Goal: Task Accomplishment & Management: Complete application form

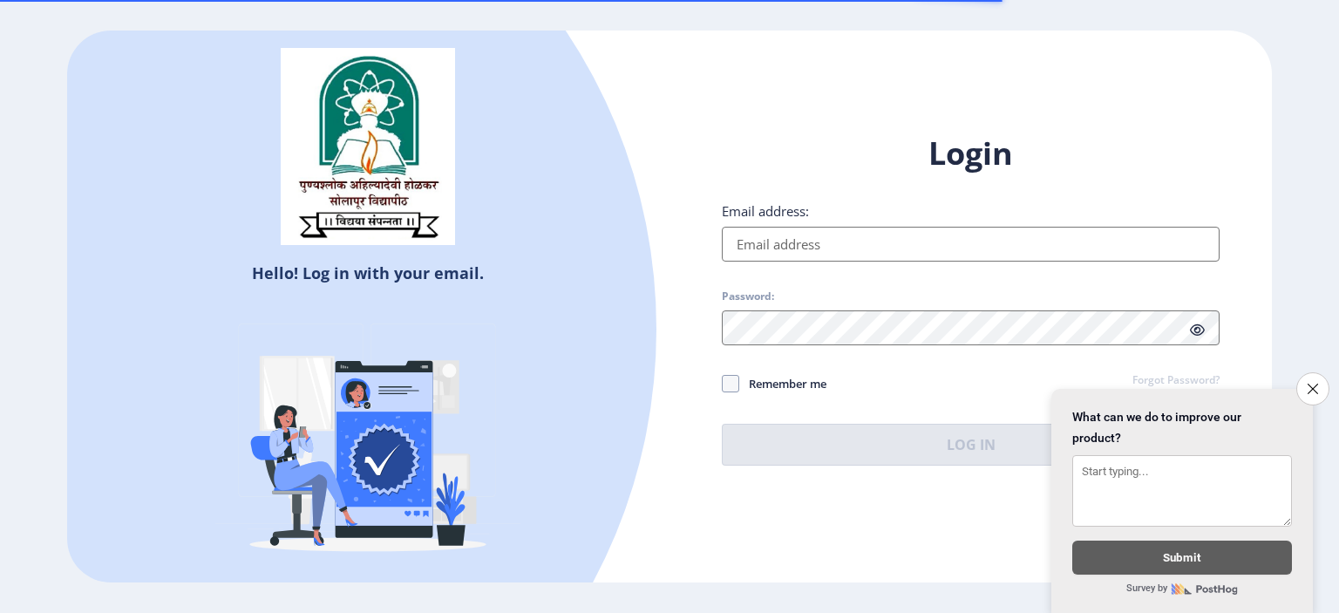
click at [830, 250] on input "Email address:" at bounding box center [971, 244] width 498 height 35
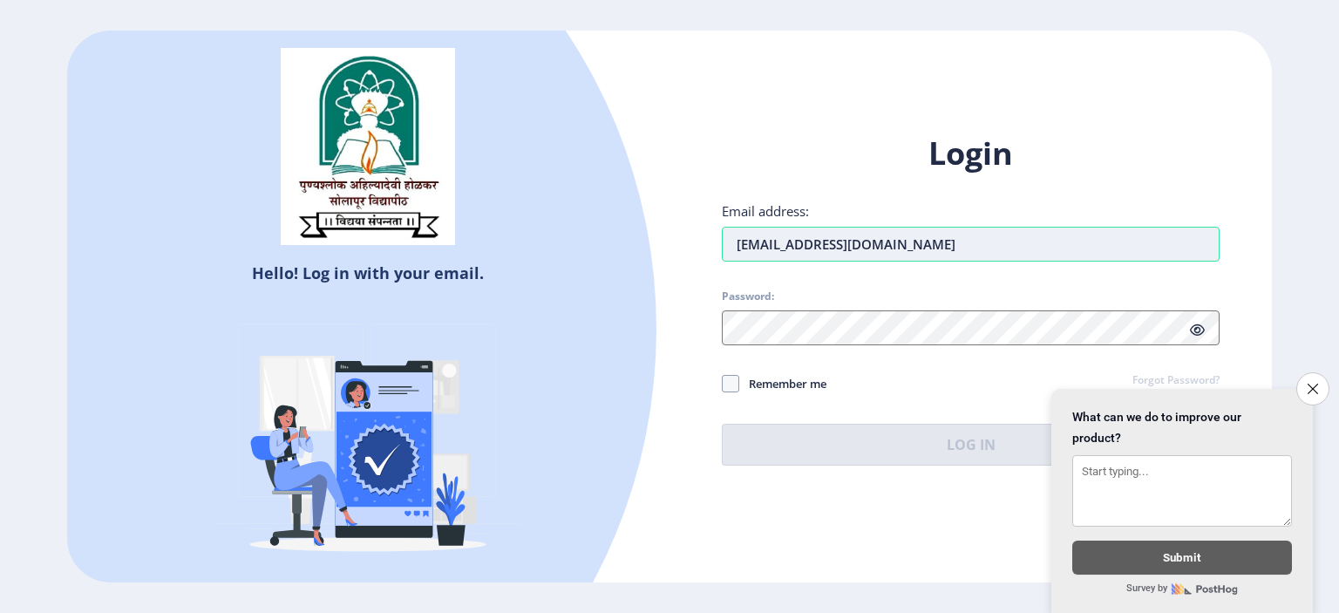
type input "[EMAIL_ADDRESS][DOMAIN_NAME]"
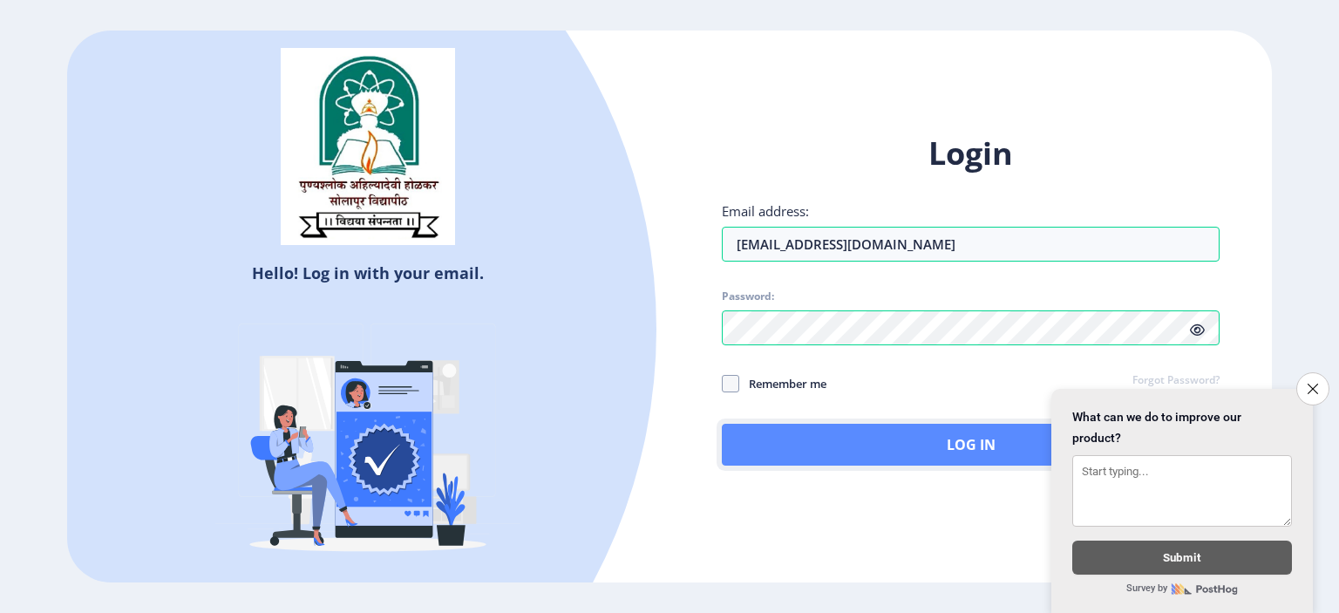
click at [802, 451] on button "Log In" at bounding box center [971, 445] width 498 height 42
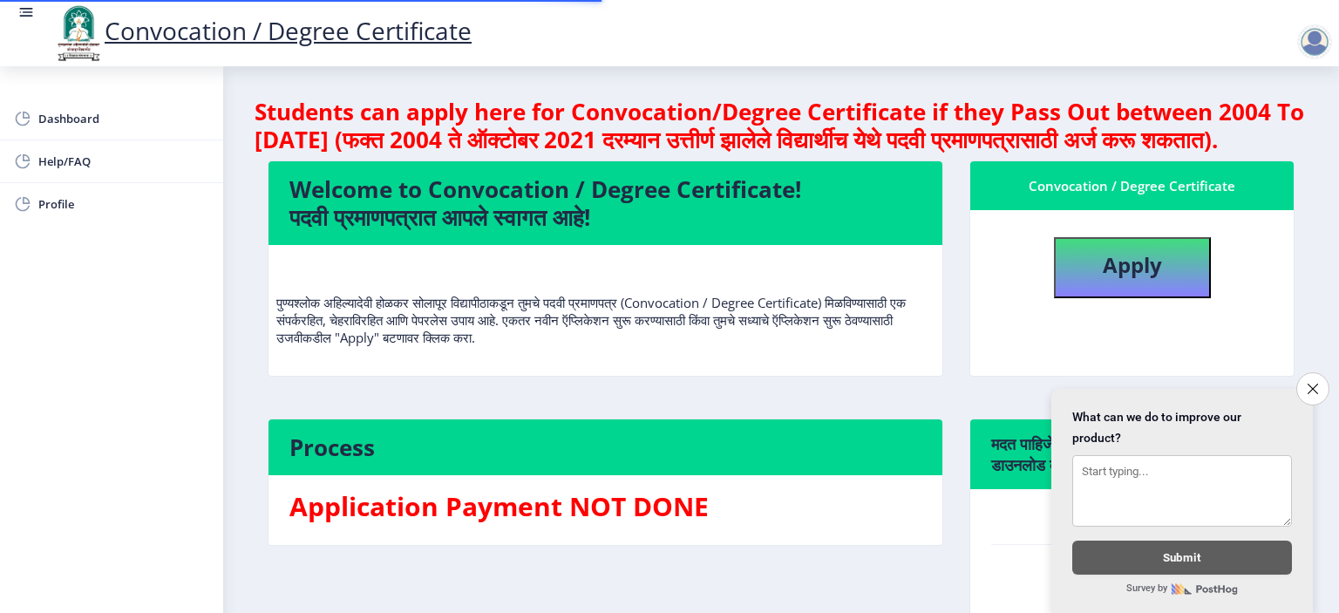
click at [1311, 383] on icon "Close survey" at bounding box center [1312, 388] width 10 height 10
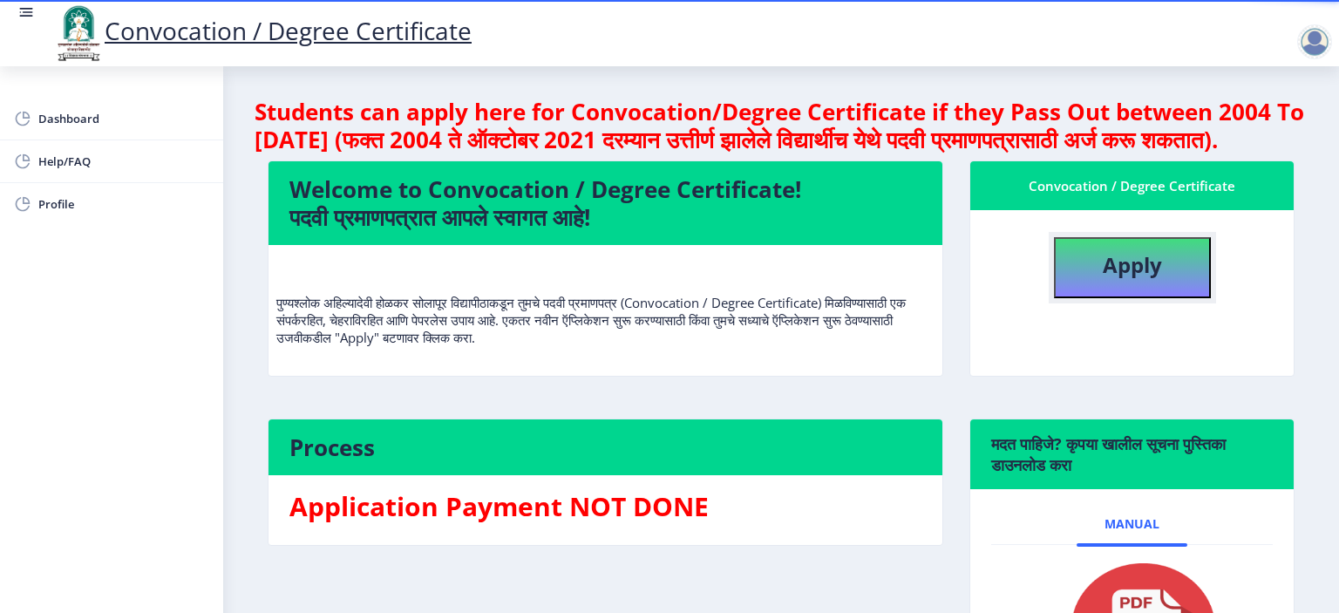
click at [1126, 279] on b "Apply" at bounding box center [1132, 264] width 59 height 29
select select
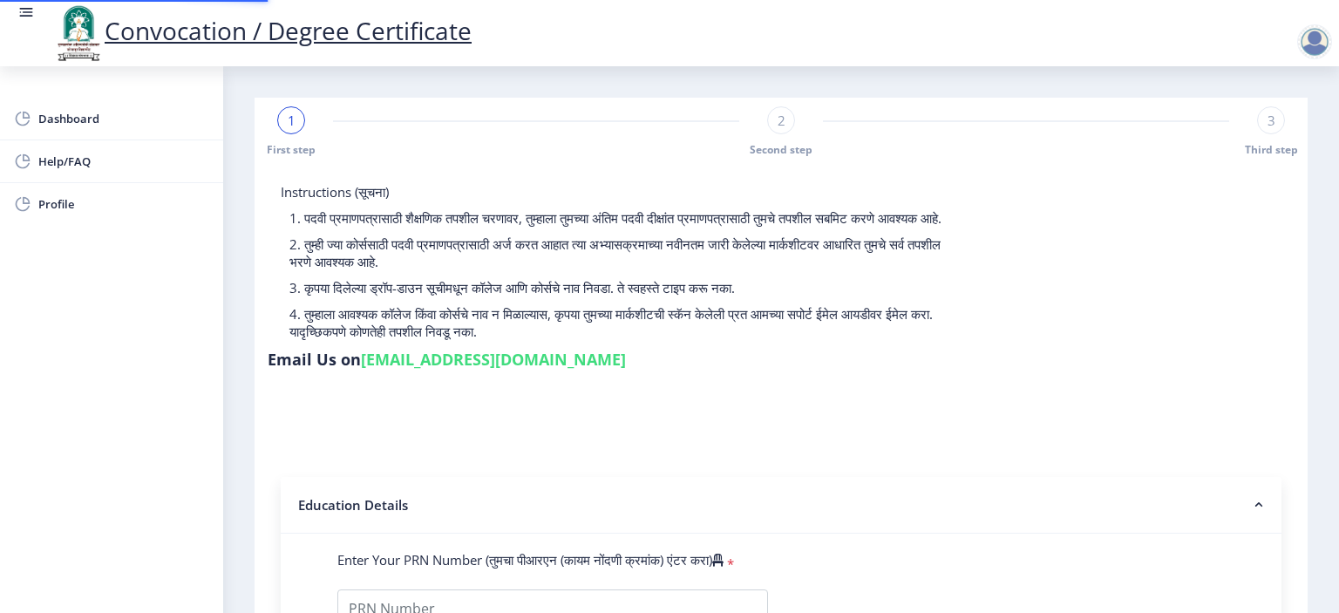
type input "2018032500176176"
select select "Regular"
select select "2021"
select select "March"
select select "Grade A+"
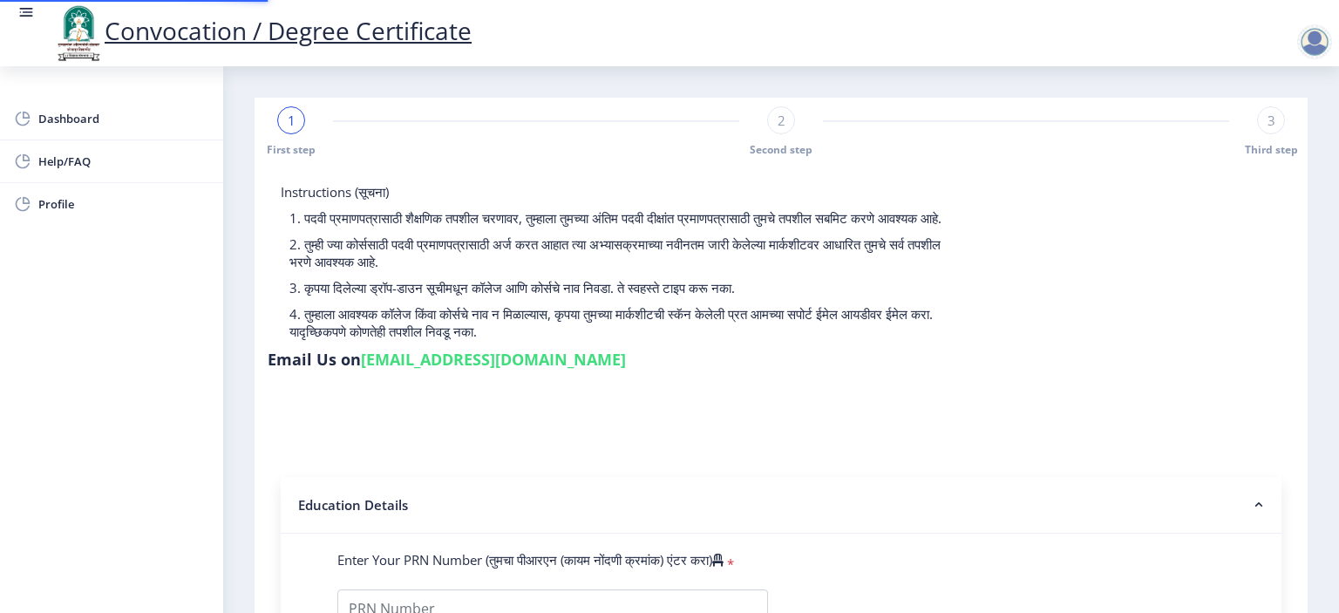
type input "1817617"
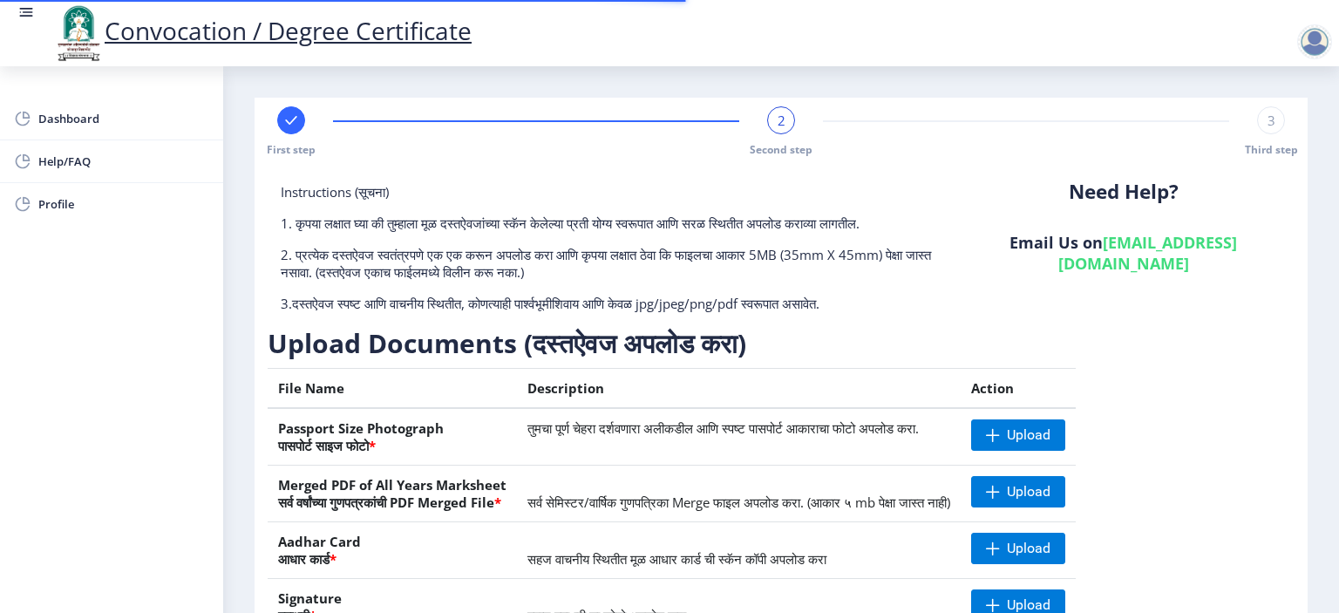
scroll to position [174, 0]
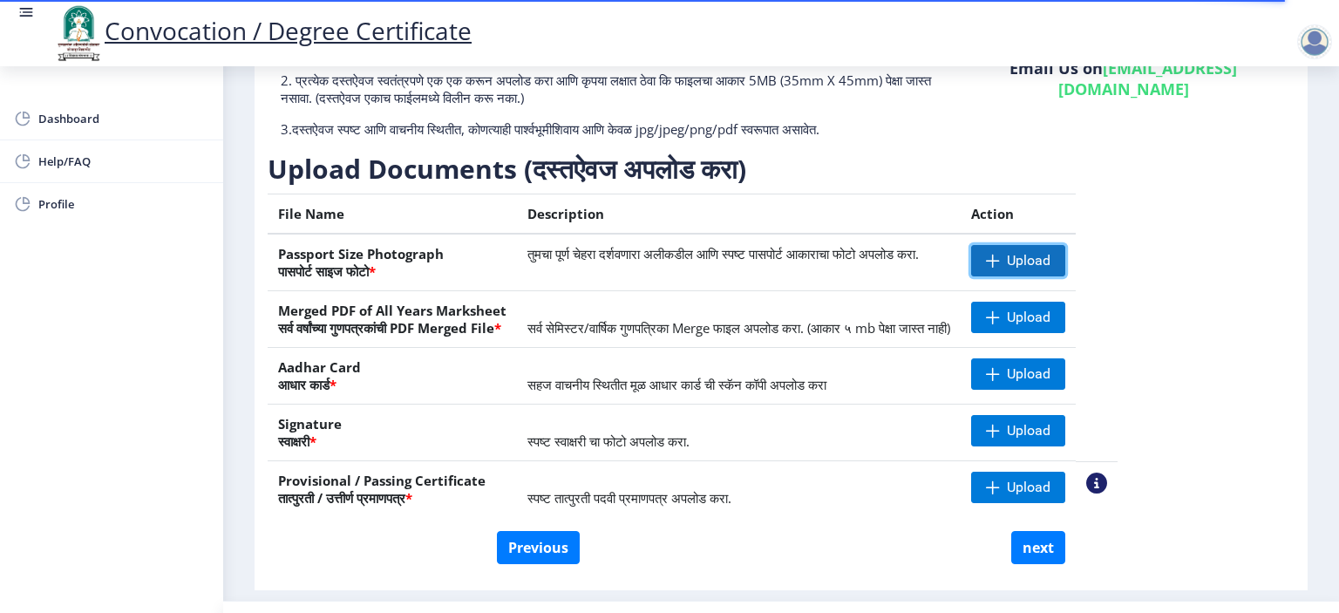
click at [1000, 263] on span at bounding box center [993, 261] width 14 height 14
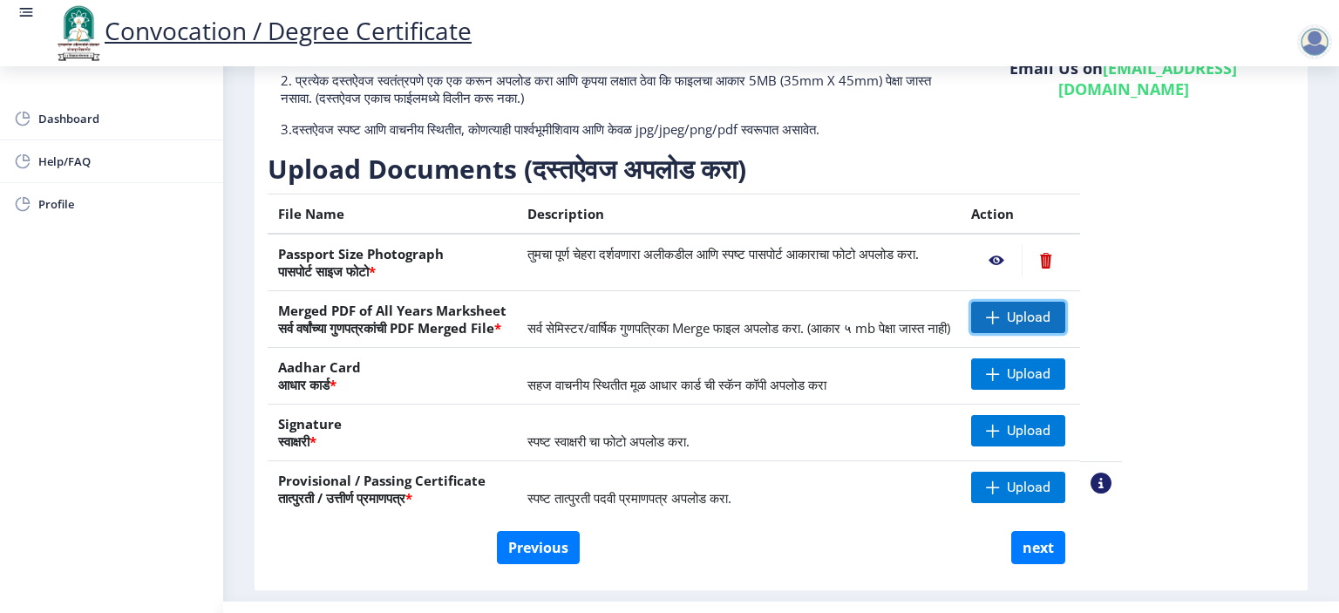
click at [1059, 319] on span "Upload" at bounding box center [1018, 317] width 94 height 31
click at [1000, 371] on span at bounding box center [993, 374] width 14 height 14
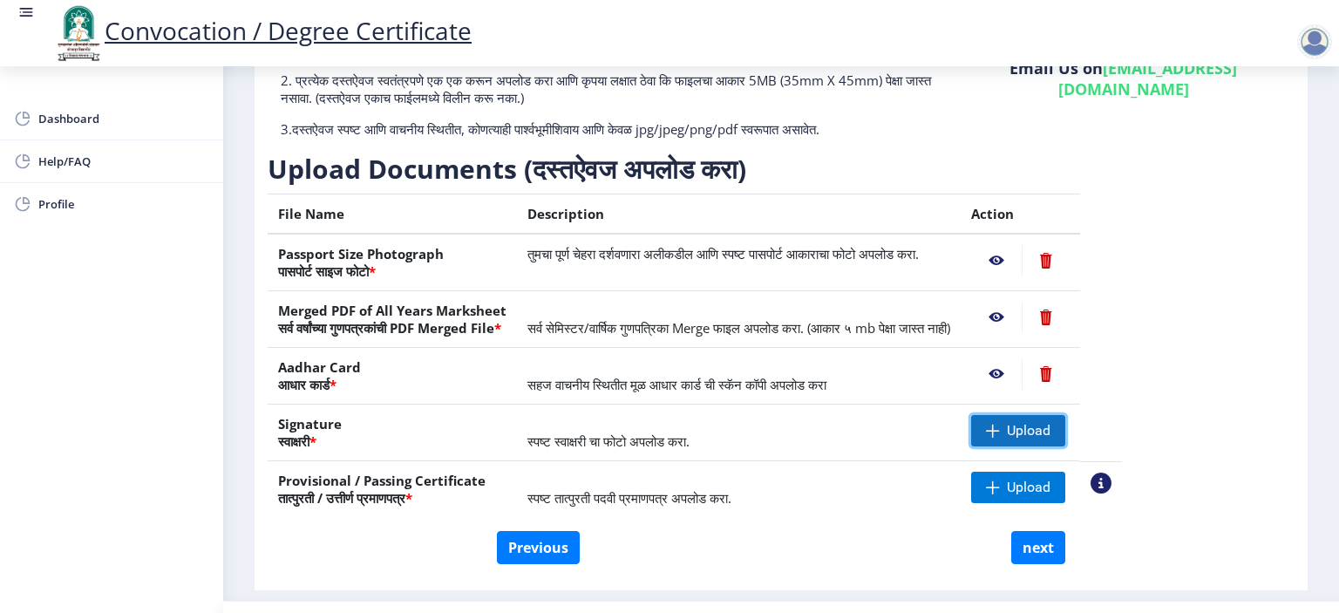
click at [1000, 425] on span at bounding box center [993, 431] width 14 height 14
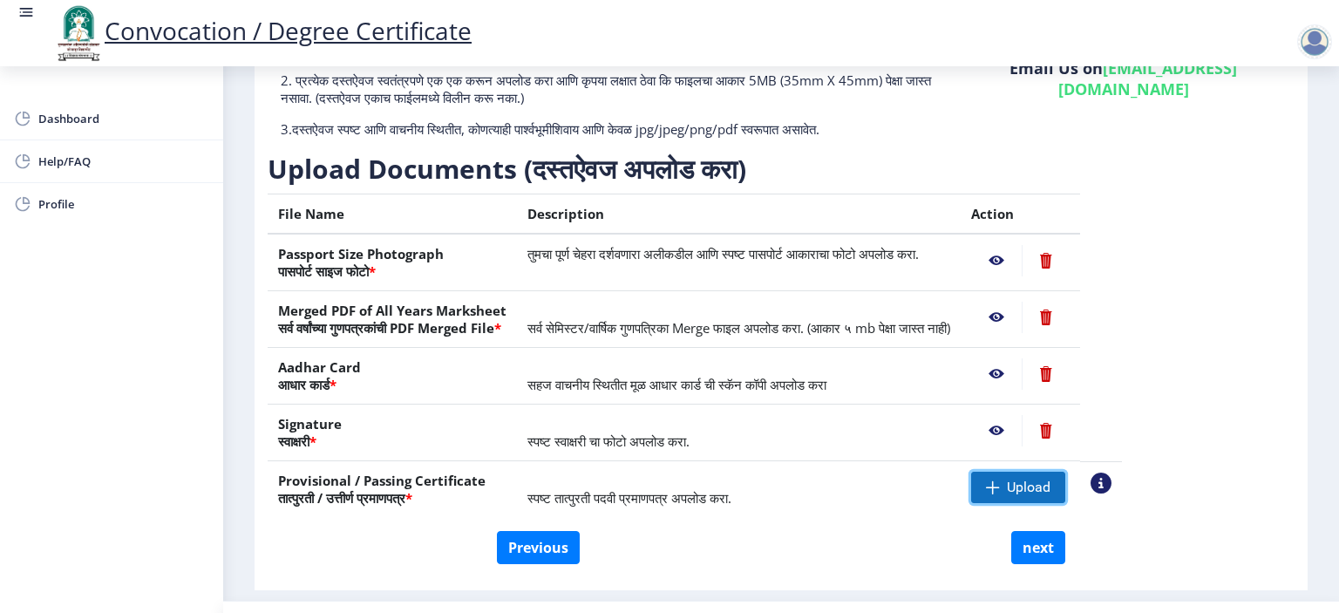
click at [1060, 485] on span "Upload" at bounding box center [1018, 487] width 94 height 31
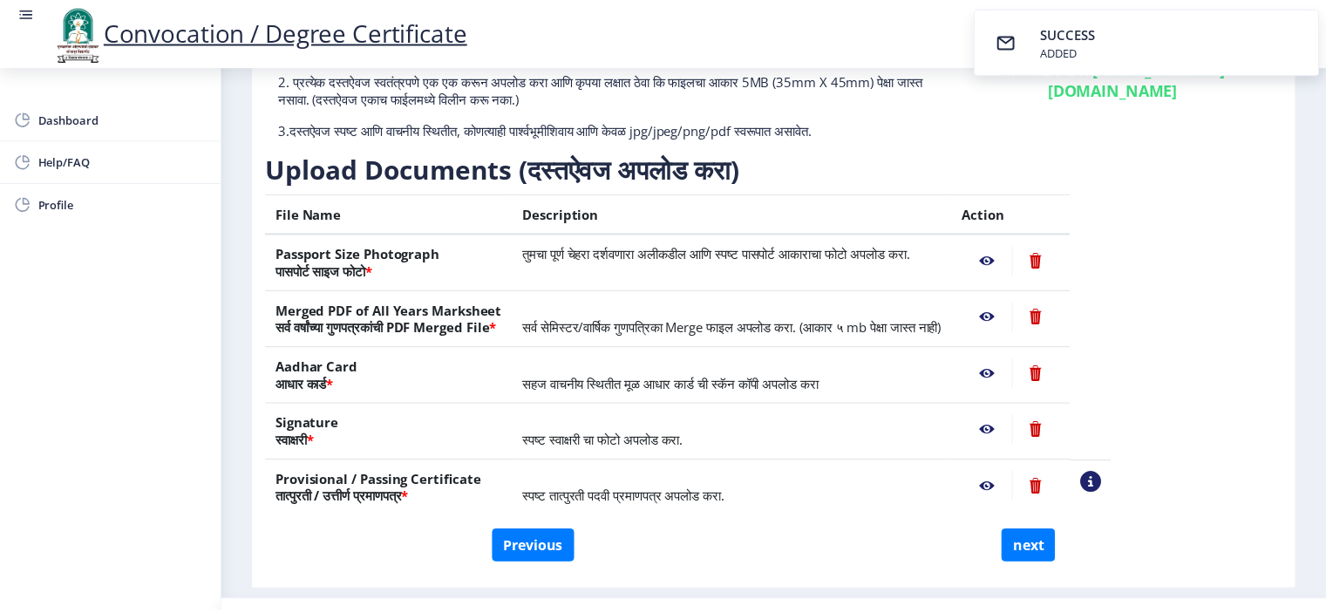
scroll to position [213, 0]
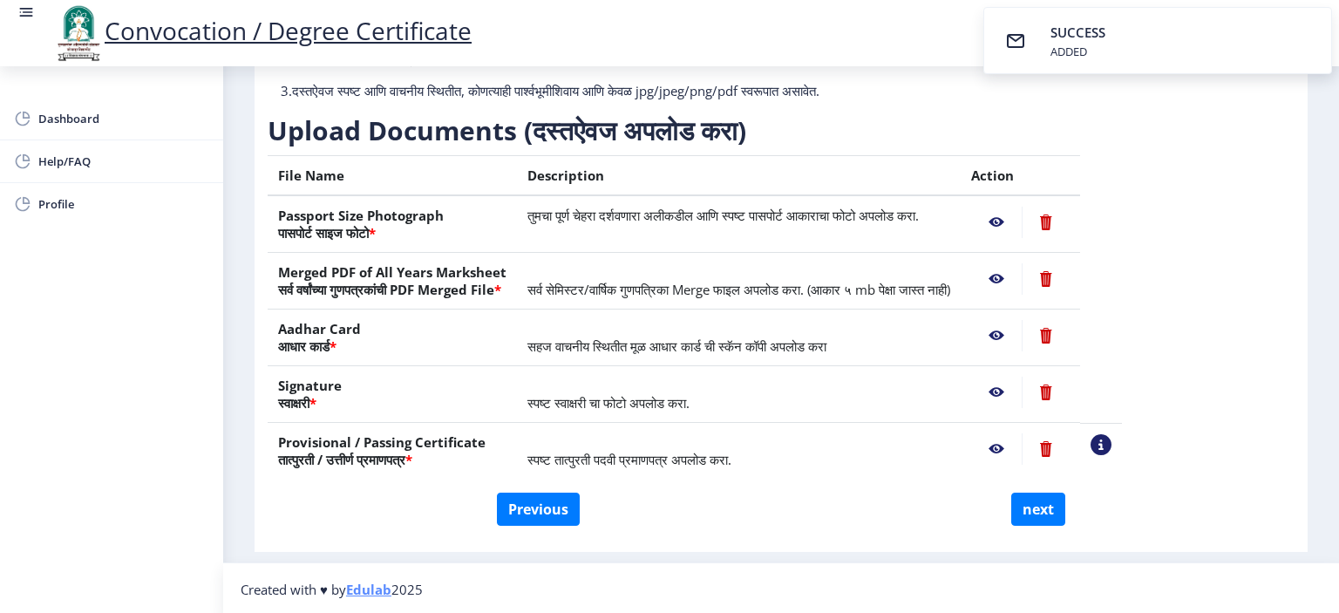
click at [1021, 222] on nb-action at bounding box center [996, 222] width 51 height 31
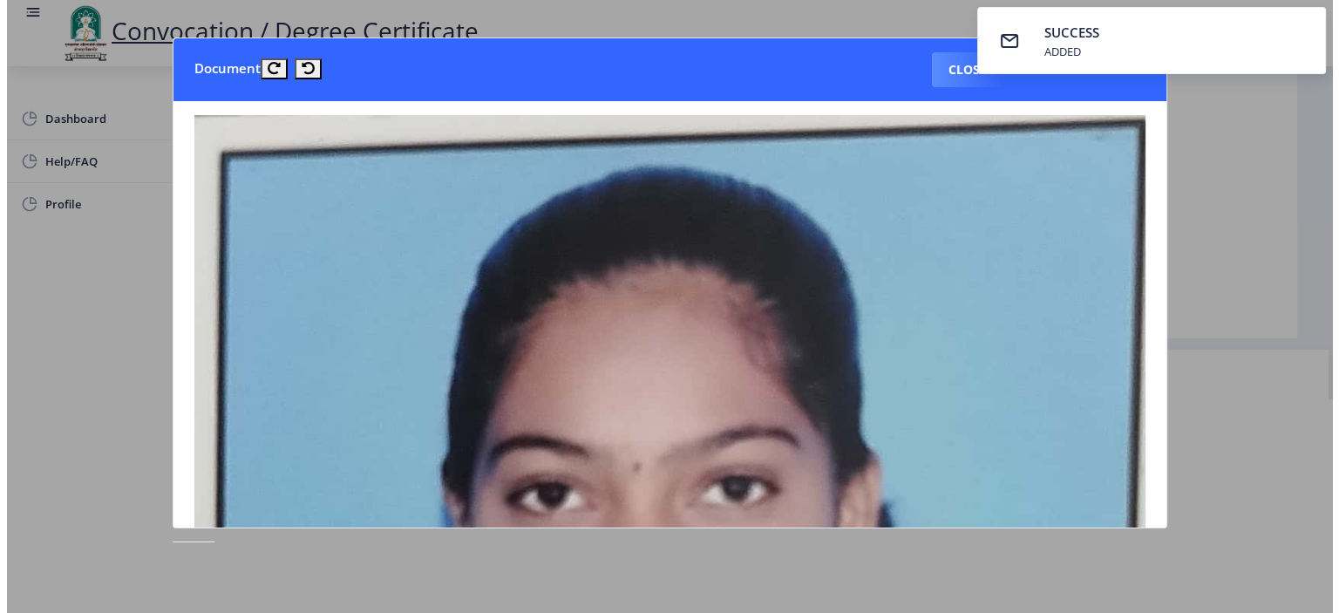
scroll to position [43, 0]
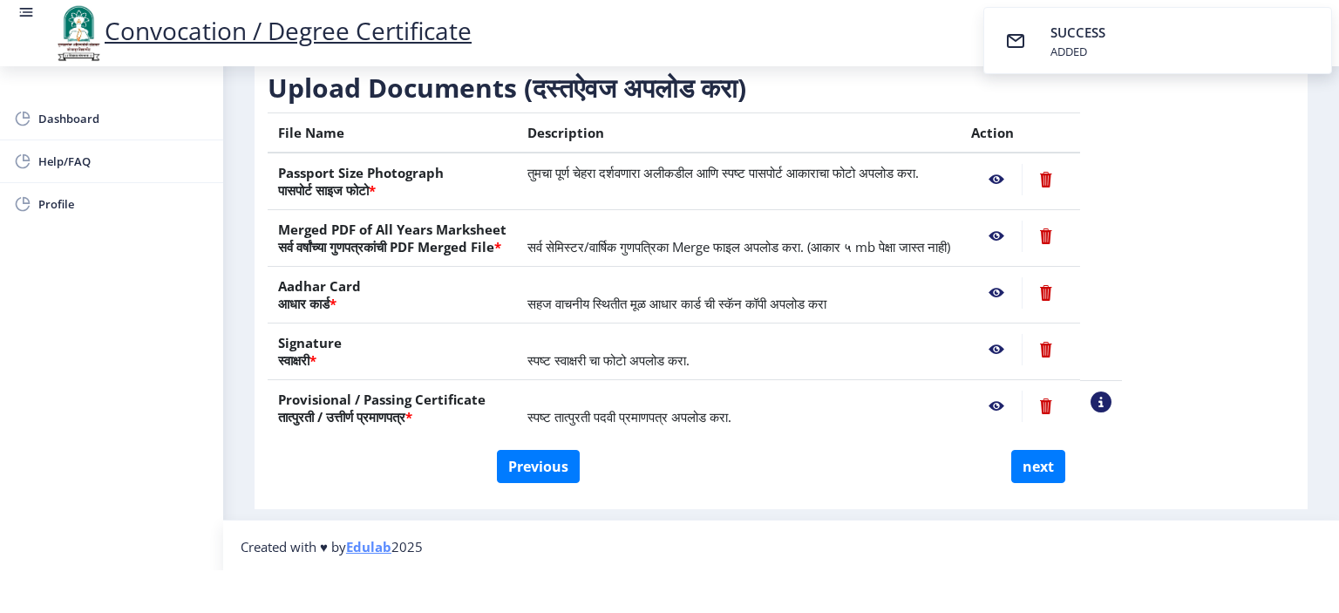
click at [1021, 230] on nb-action at bounding box center [996, 236] width 51 height 31
click at [1021, 289] on nb-action at bounding box center [996, 292] width 51 height 31
click at [1021, 350] on nb-action at bounding box center [996, 349] width 51 height 31
click at [1021, 406] on nb-action at bounding box center [996, 405] width 51 height 31
click at [1026, 458] on button "next" at bounding box center [1038, 466] width 54 height 33
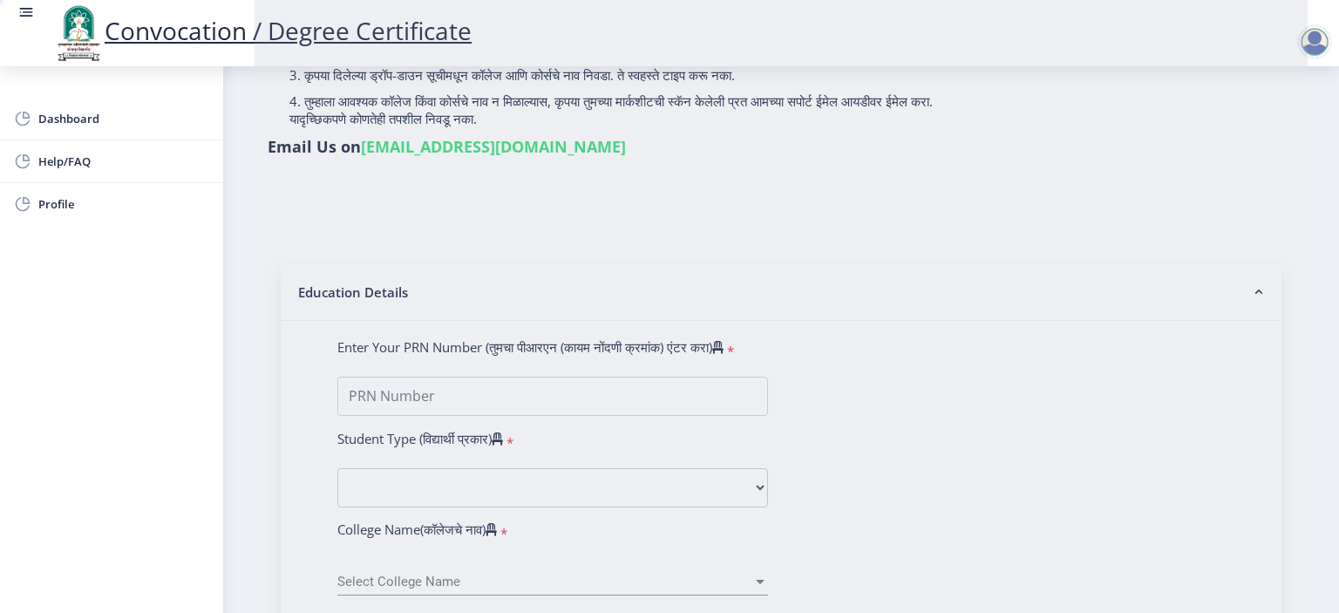
select select
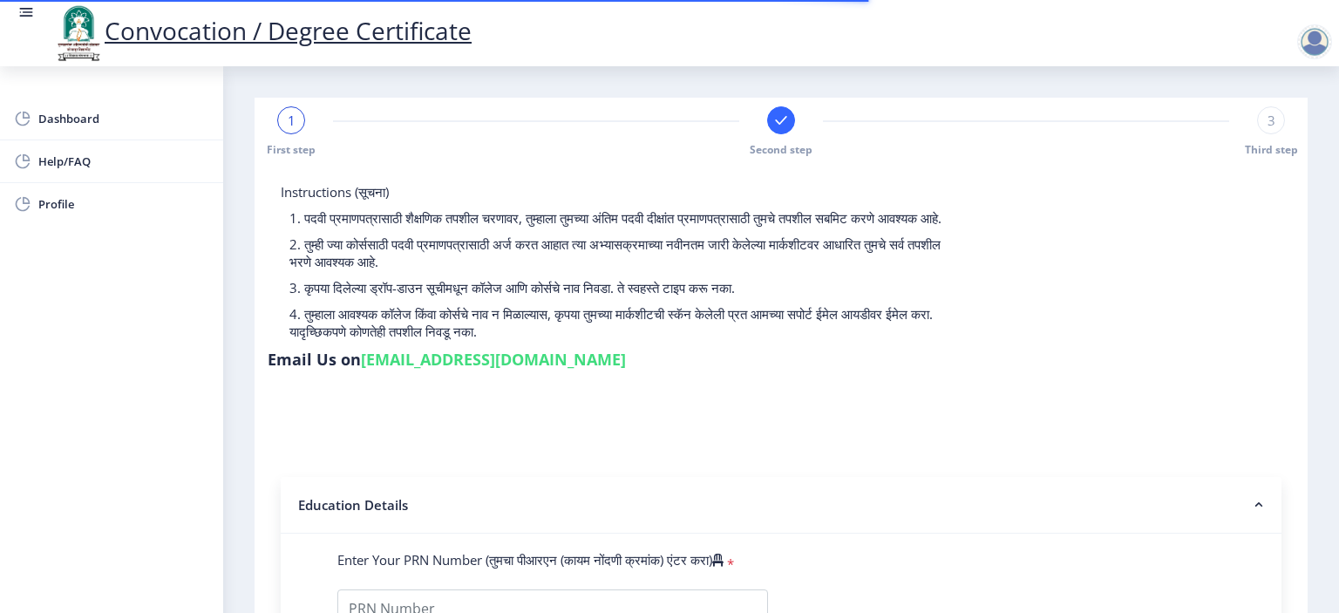
type input "2018032500176176"
select select "Regular"
select select "2021"
select select "March"
select select "Grade A+"
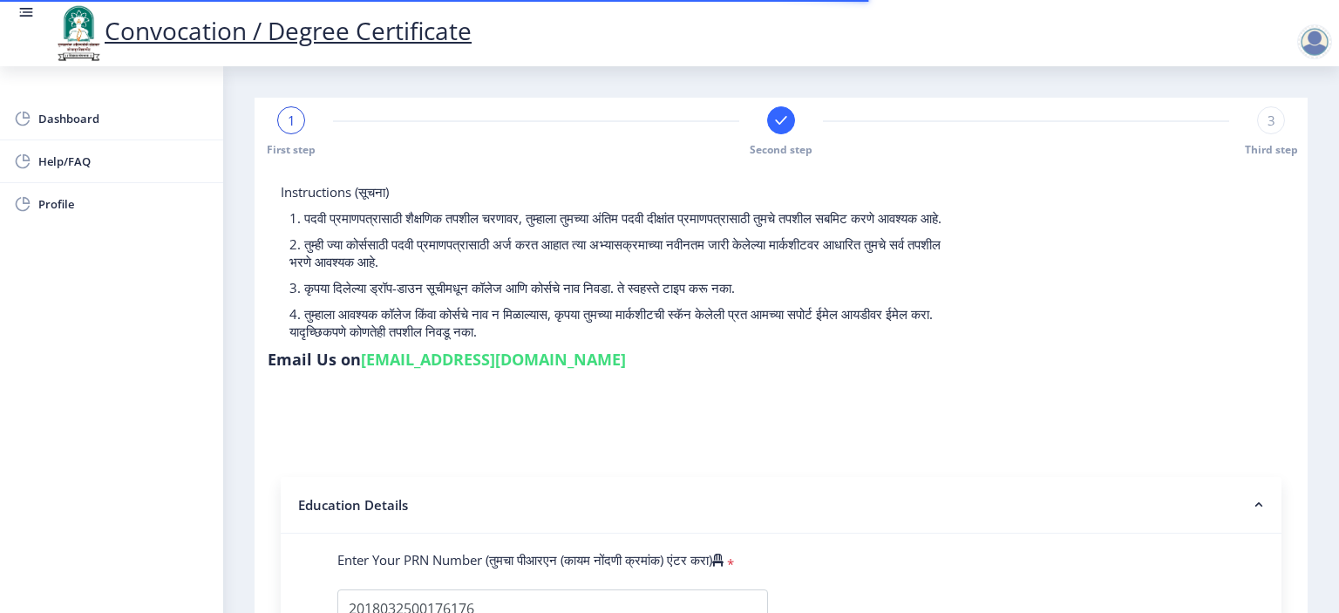
type input "1817617"
select select
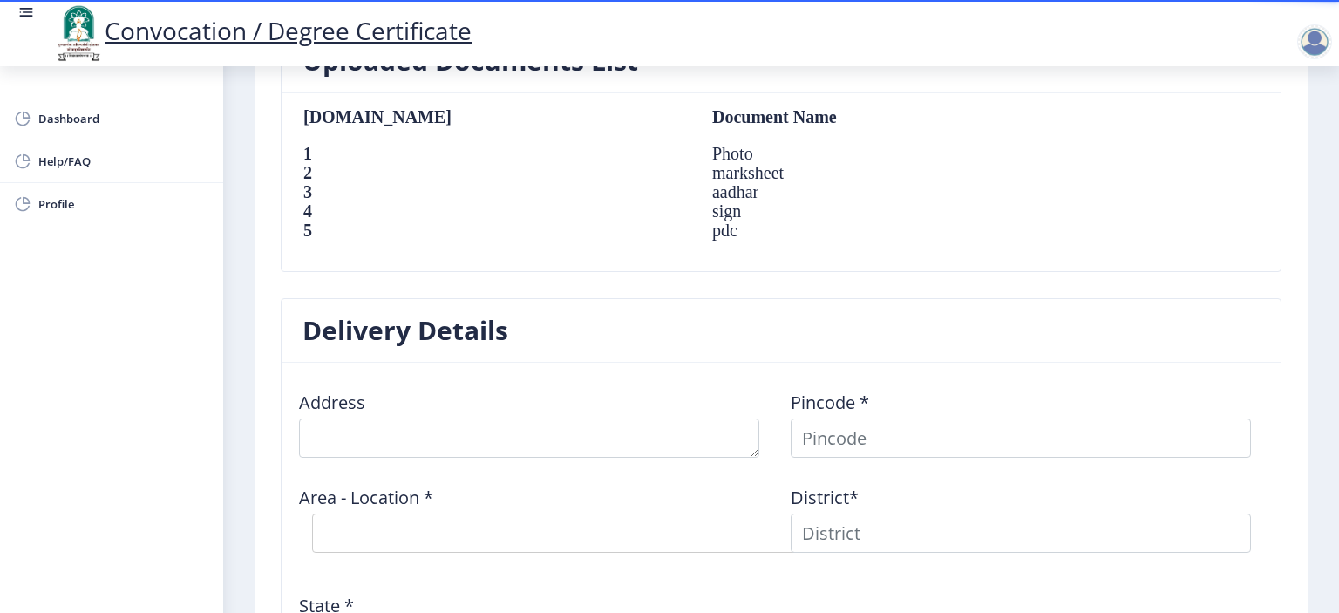
scroll to position [1307, 0]
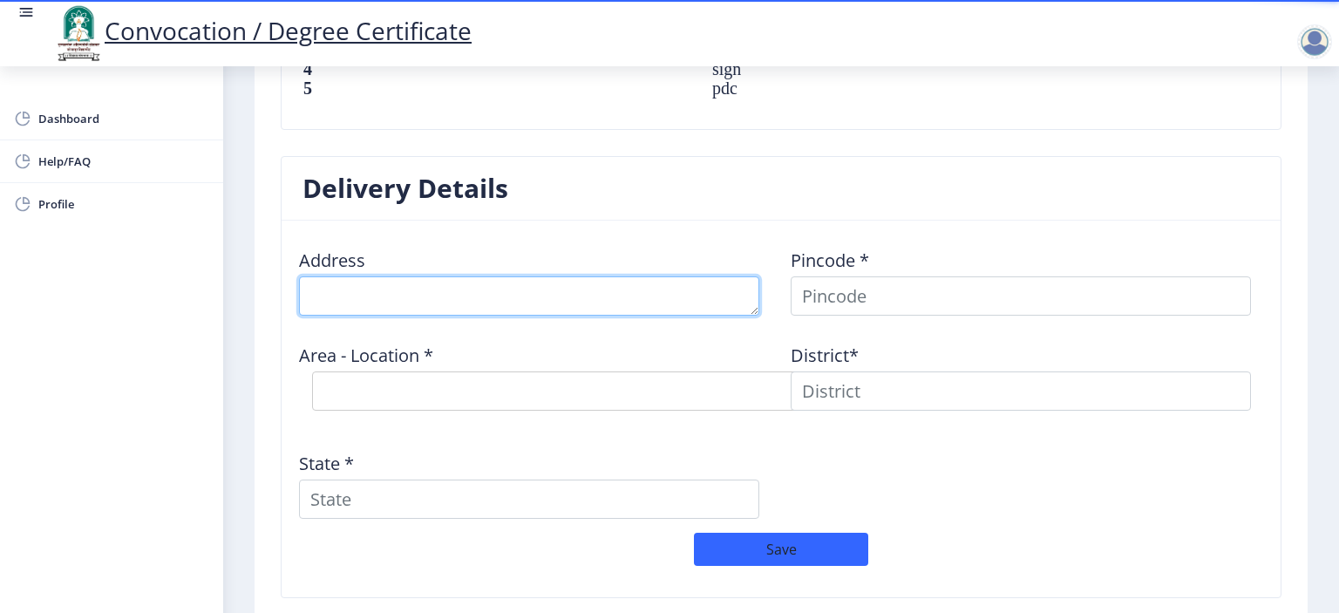
click at [366, 295] on textarea at bounding box center [529, 295] width 460 height 39
type textarea "A"
type textarea "Near water tank sangramnagar akluj"
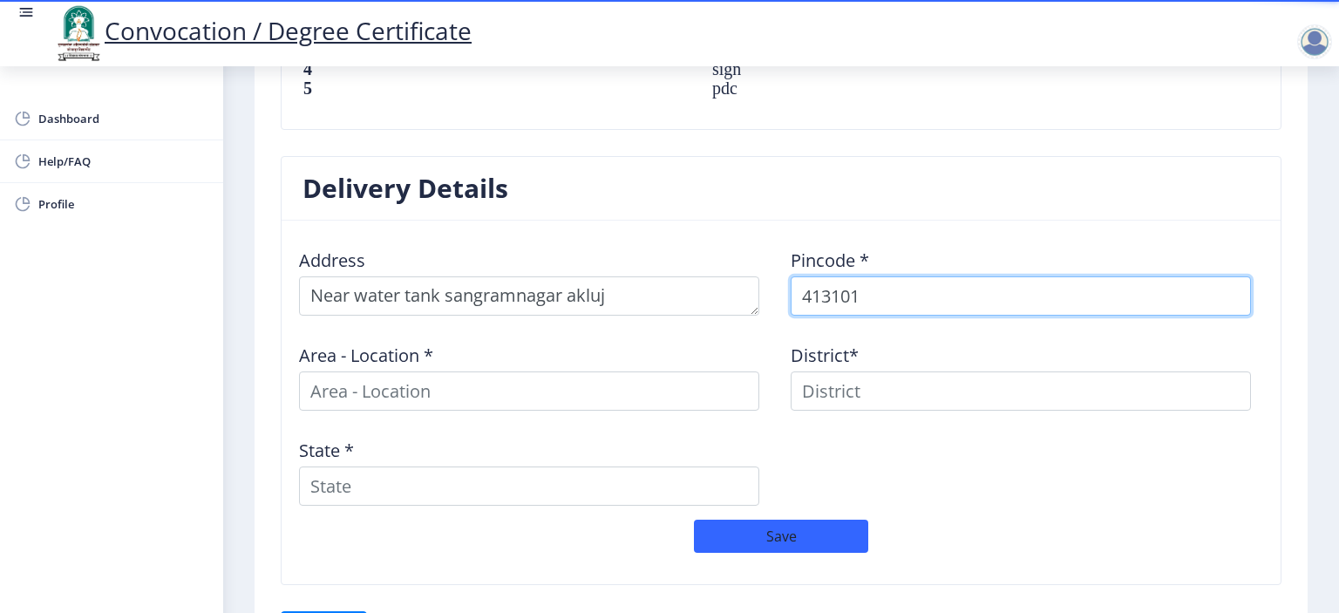
type input "413101"
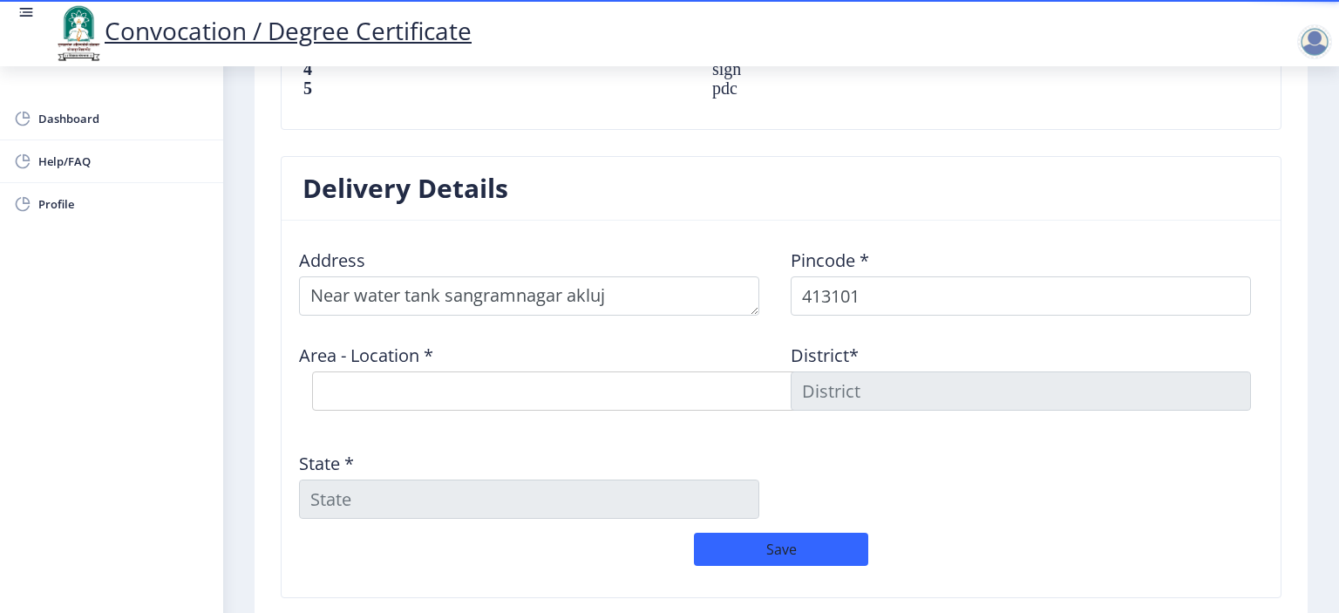
drag, startPoint x: 362, startPoint y: 371, endPoint x: 368, endPoint y: 382, distance: 12.1
click at [362, 371] on select "Select Area Location [GEOGRAPHIC_DATA] S.O Bagechiwadi B.O Chakore B.O Kondbhav…" at bounding box center [573, 390] width 523 height 39
select select "6: Object"
click at [312, 371] on select "Select Area Location [GEOGRAPHIC_DATA] S.O Bagechiwadi B.O Chakore B.O Kondbhav…" at bounding box center [573, 390] width 523 height 39
type input "SOLAPUR"
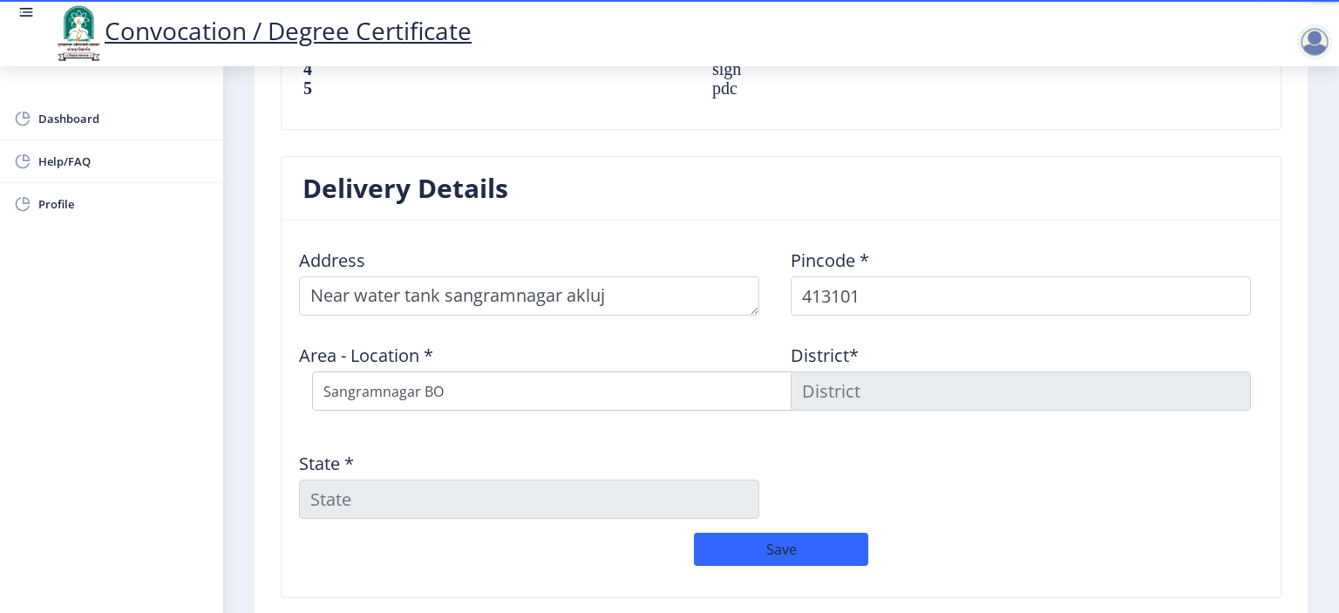
type input "[GEOGRAPHIC_DATA]"
click at [774, 546] on button "Save" at bounding box center [781, 549] width 174 height 33
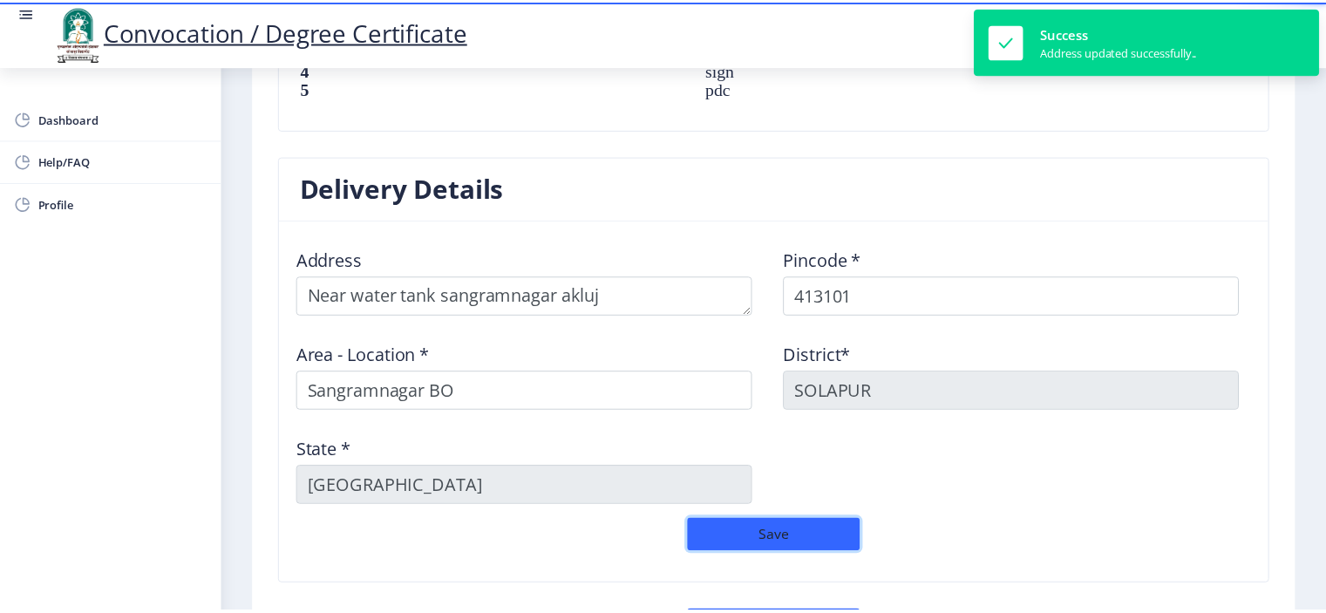
scroll to position [1474, 0]
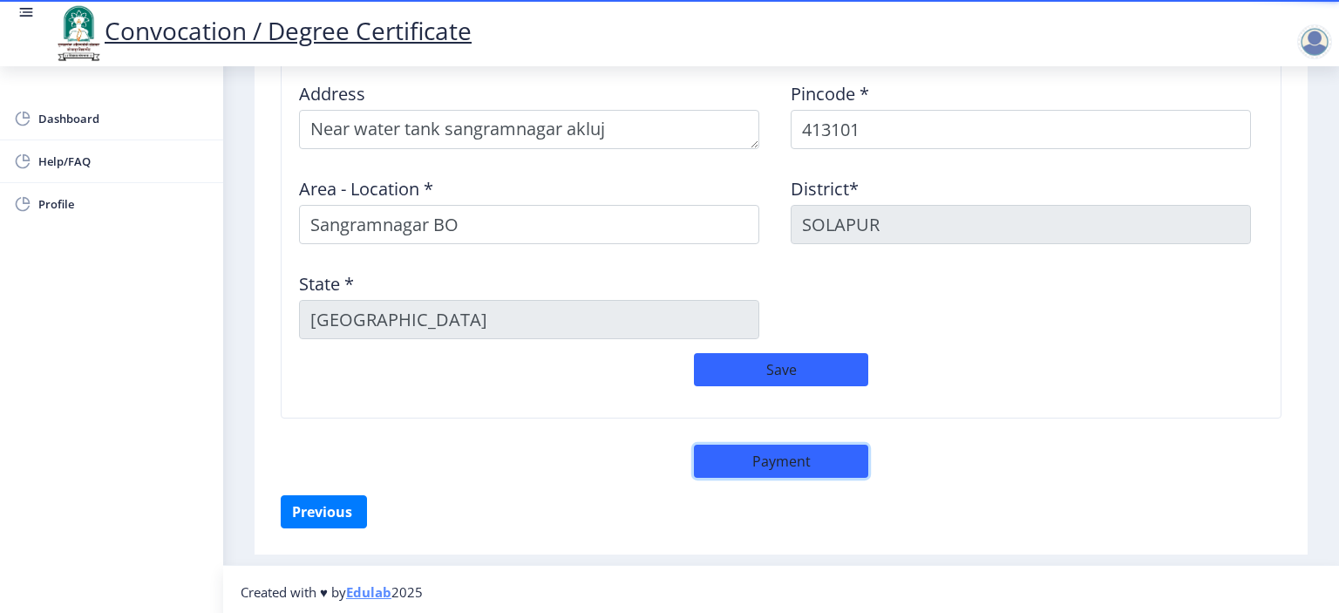
click at [777, 451] on button "Payment" at bounding box center [781, 461] width 174 height 33
select select "sealed"
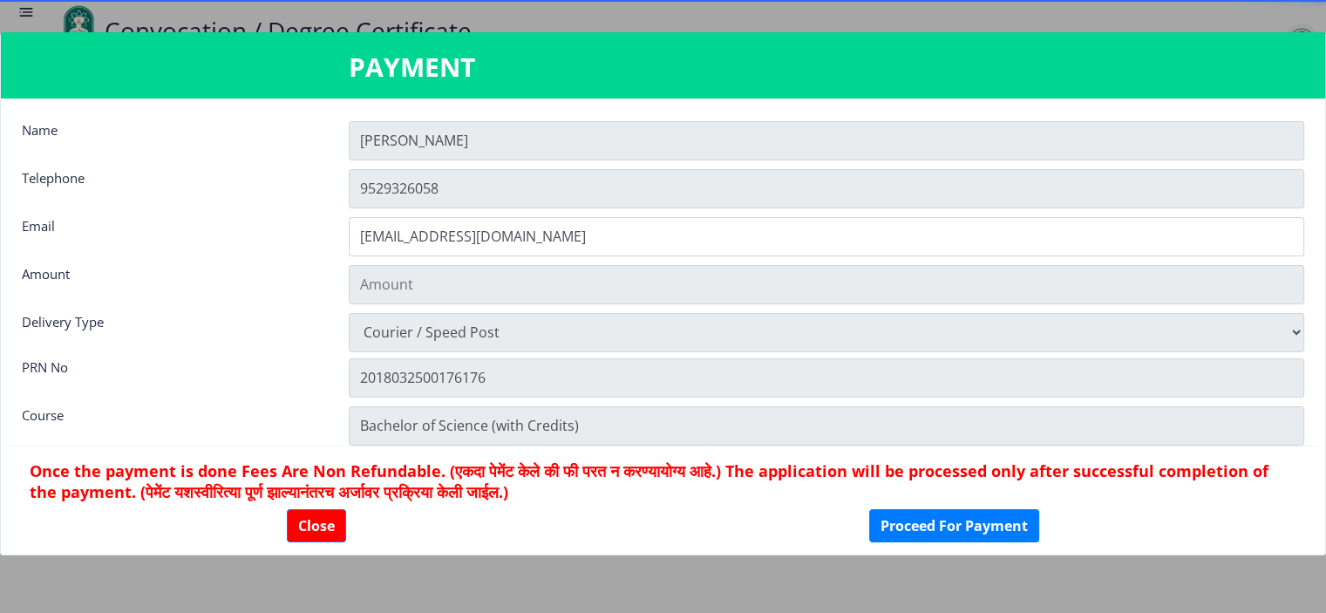
type input "1885"
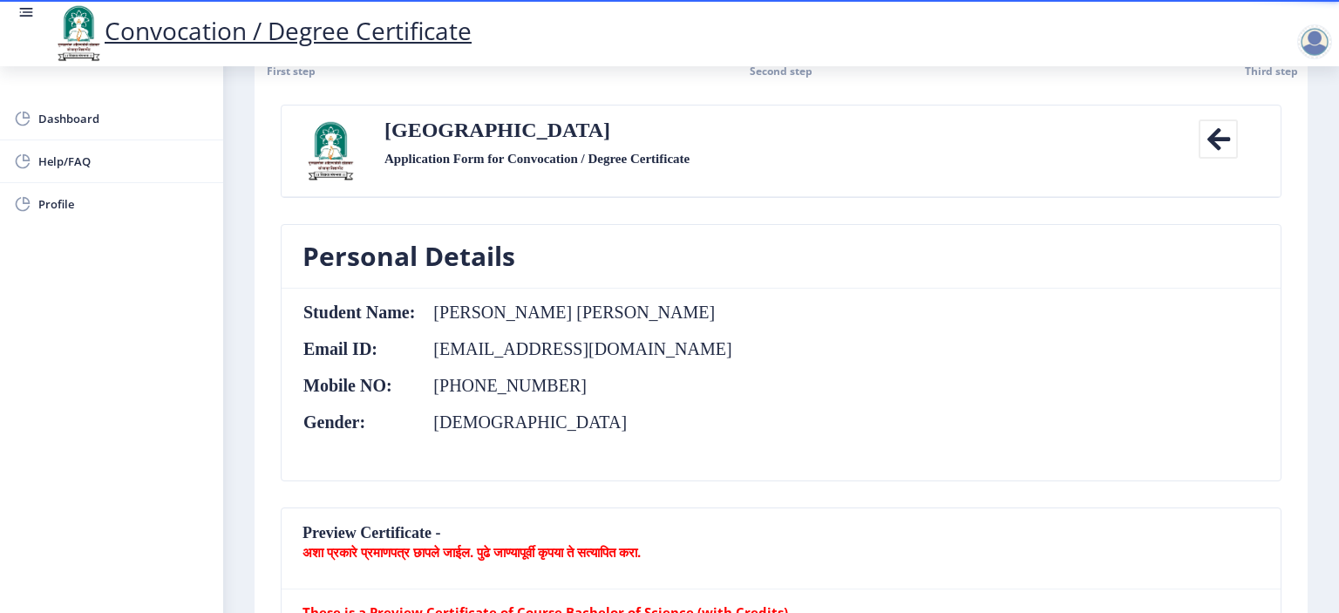
scroll to position [0, 0]
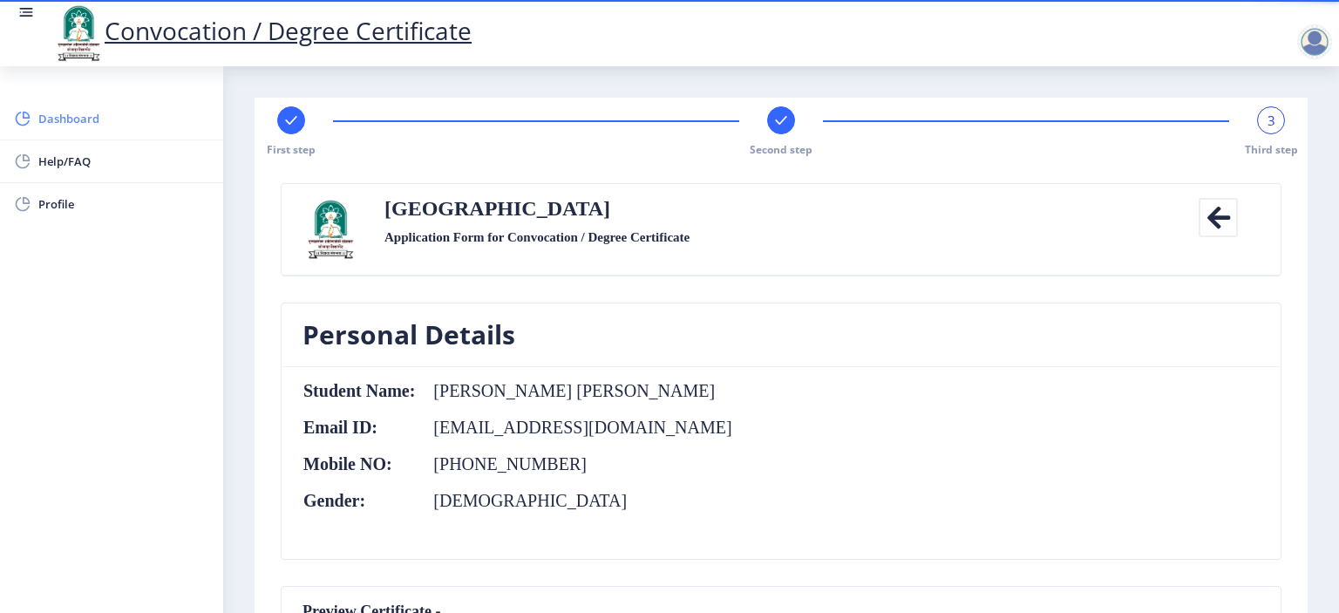
click at [92, 121] on span "Dashboard" at bounding box center [123, 118] width 171 height 21
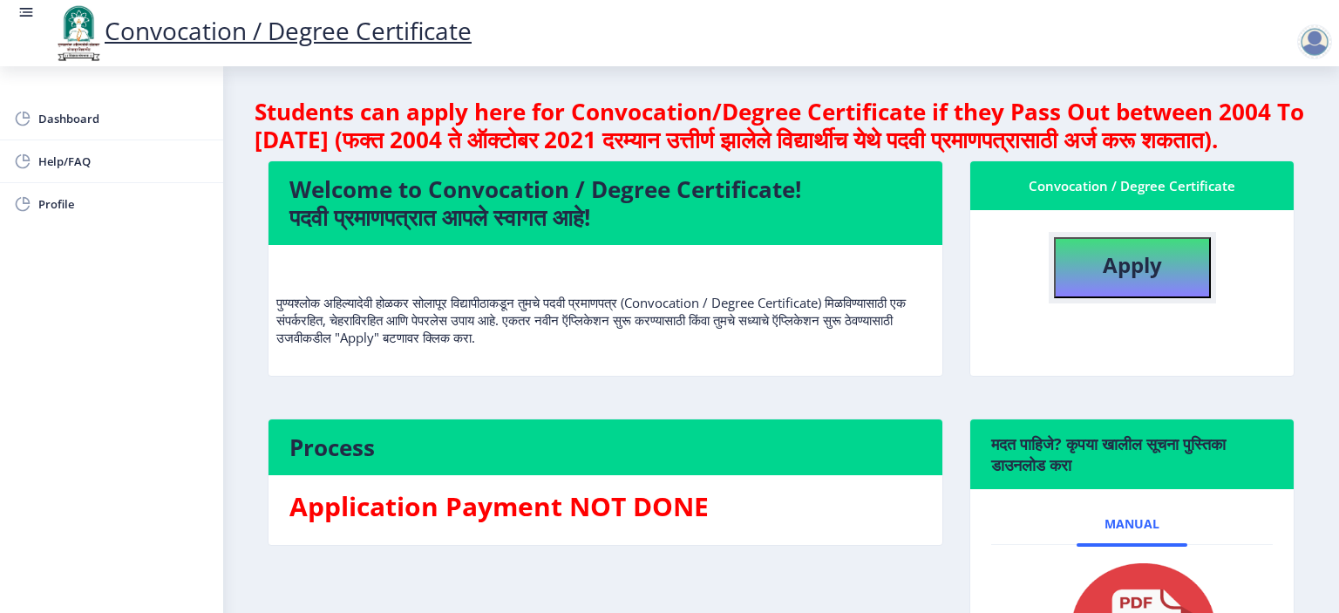
click at [1174, 290] on button "Apply" at bounding box center [1132, 267] width 157 height 61
select select
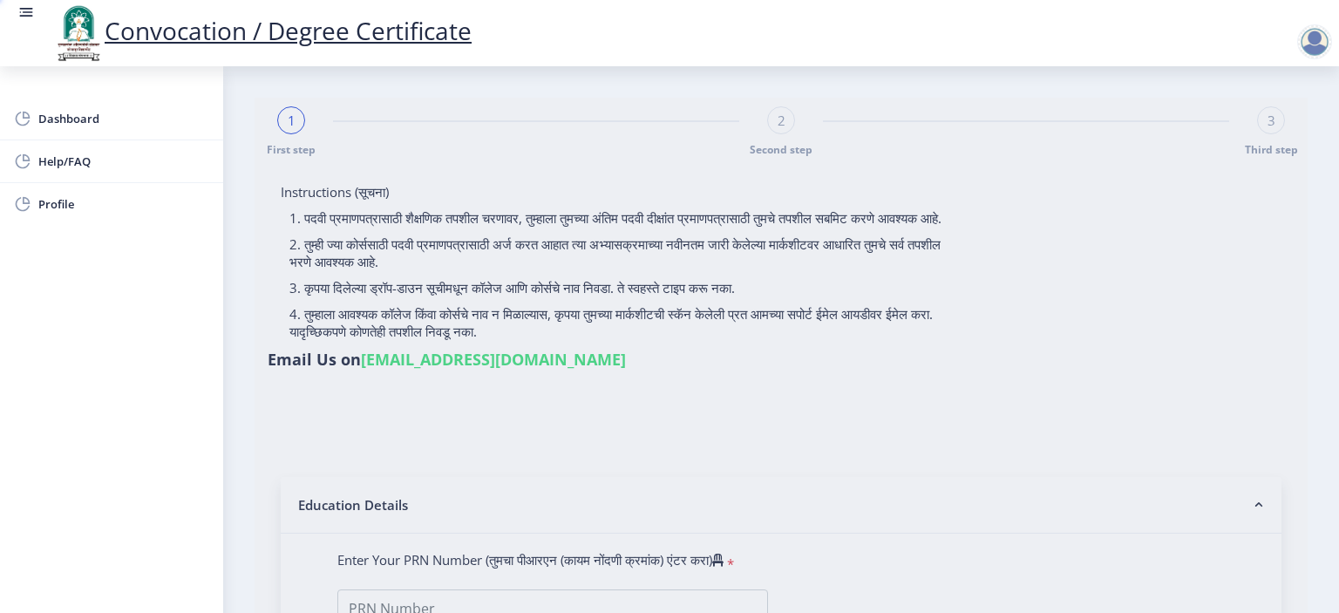
type input "[PERSON_NAME] [PERSON_NAME]"
type input "Mangal"
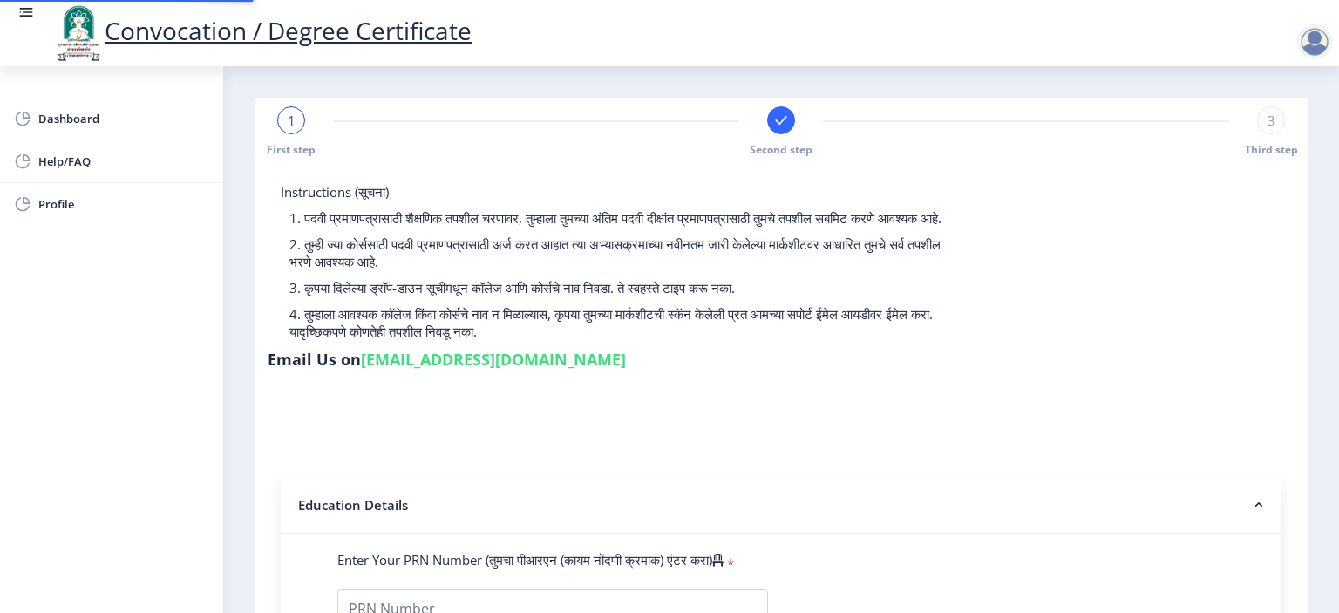
type input "2018032500176176"
select select "Regular"
select select "2021"
select select "March"
select select "Grade A+"
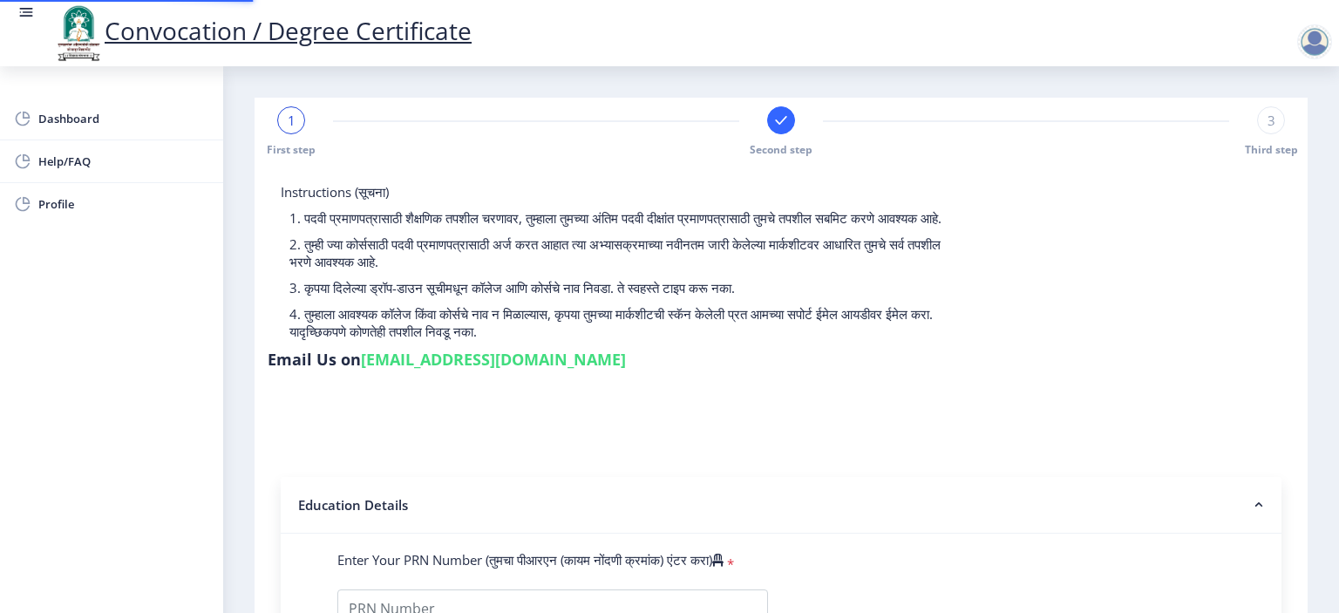
type input "1817617"
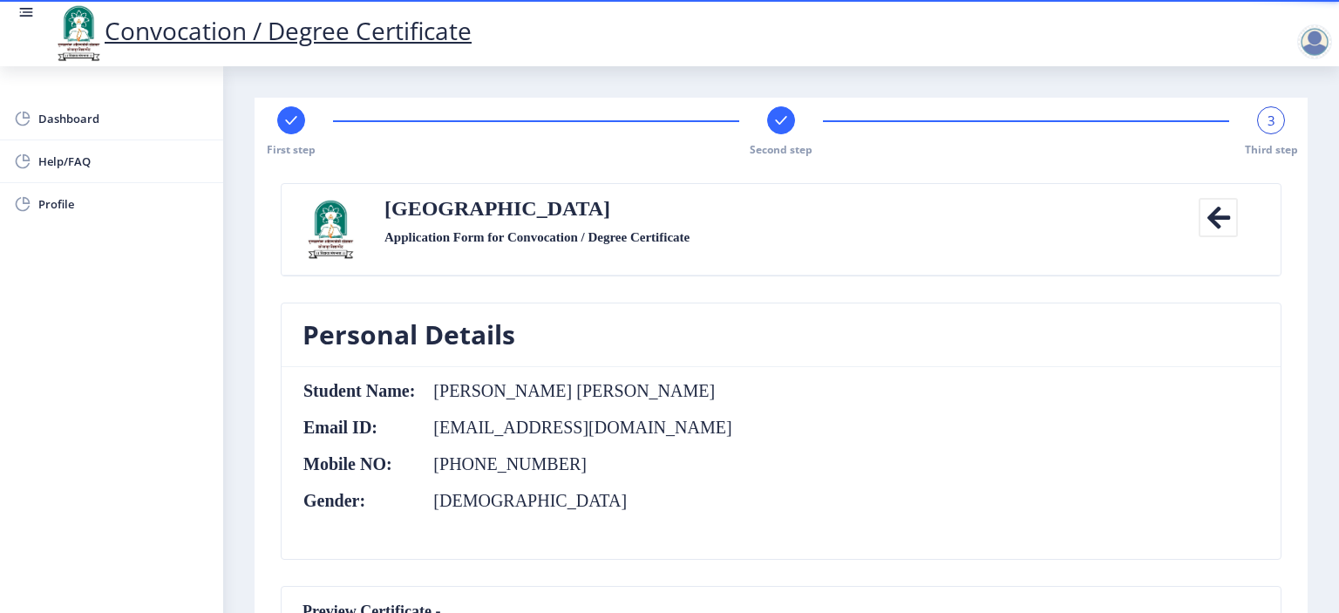
click at [292, 119] on g at bounding box center [290, 120] width 17 height 17
select select "Regular"
select select "Chemistry"
select select "2021"
select select "March"
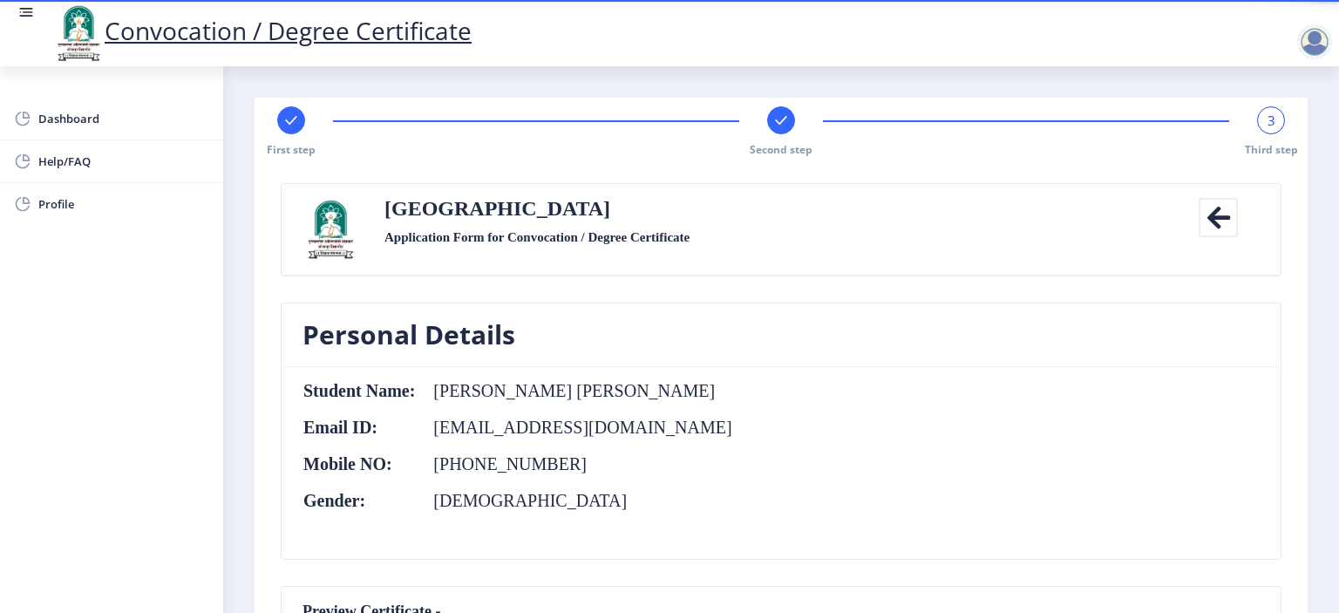
select select "Grade A+"
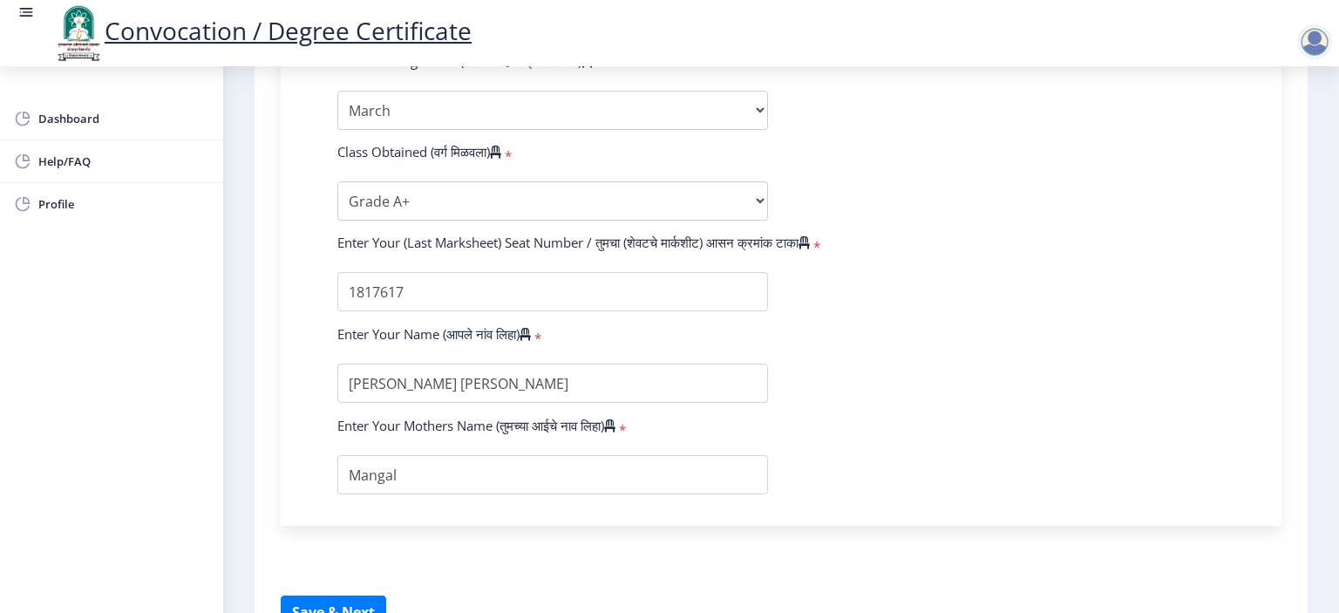
scroll to position [1077, 0]
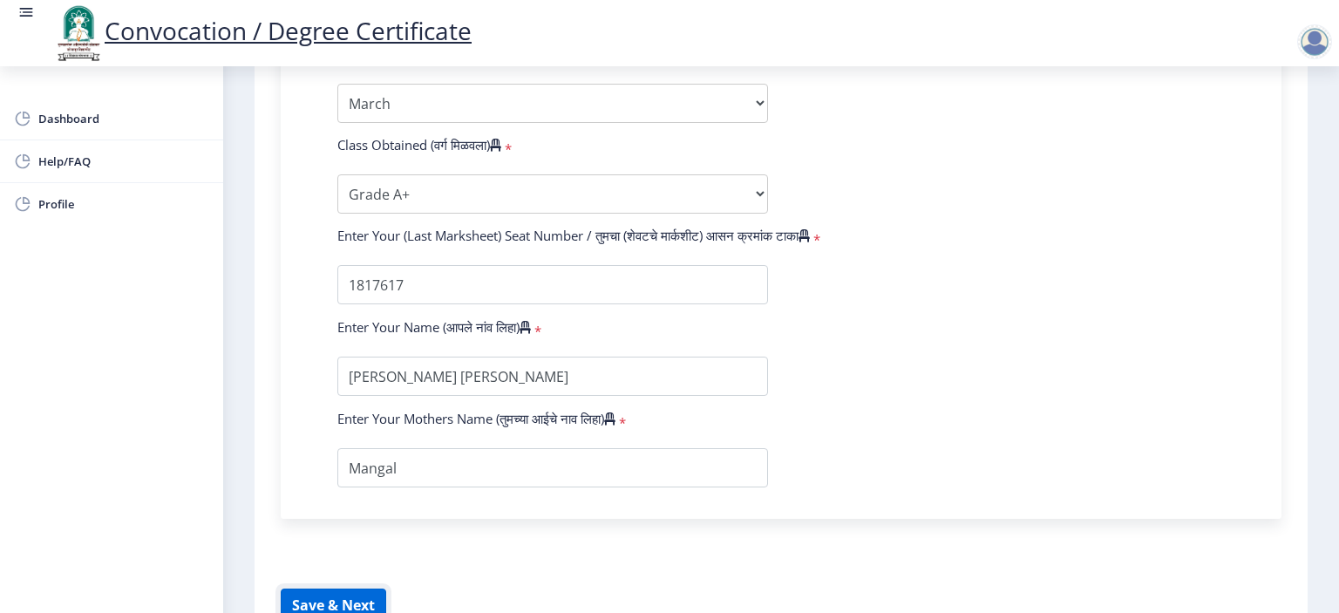
click at [352, 590] on button "Save & Next" at bounding box center [333, 604] width 105 height 33
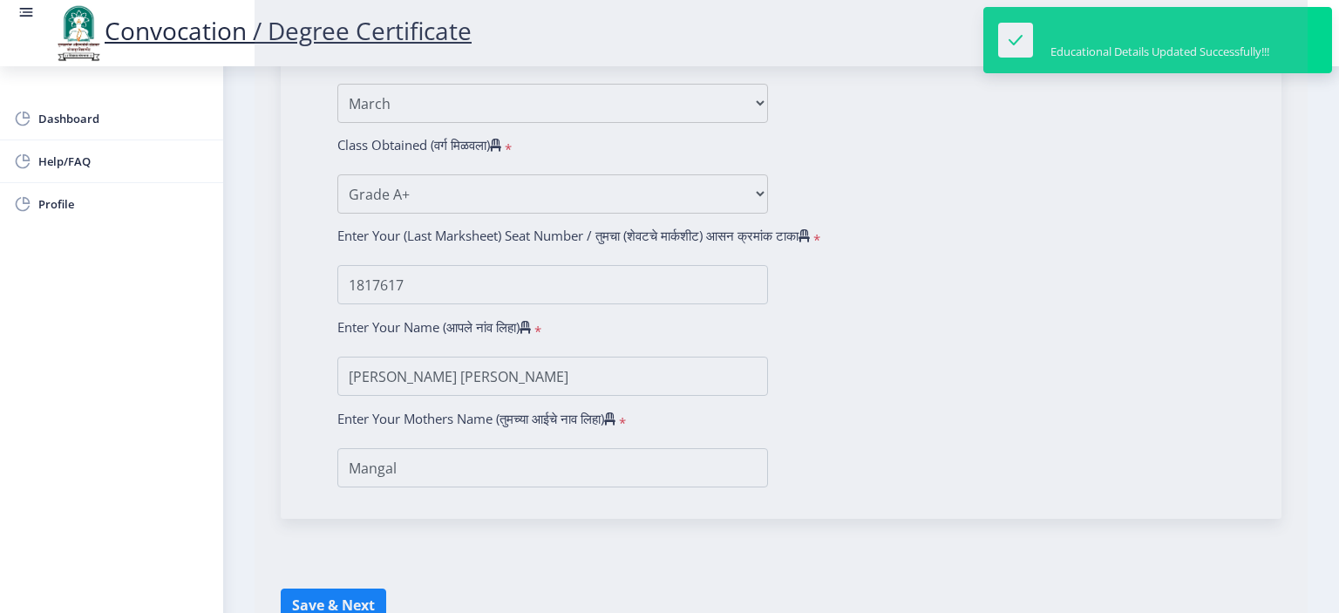
select select
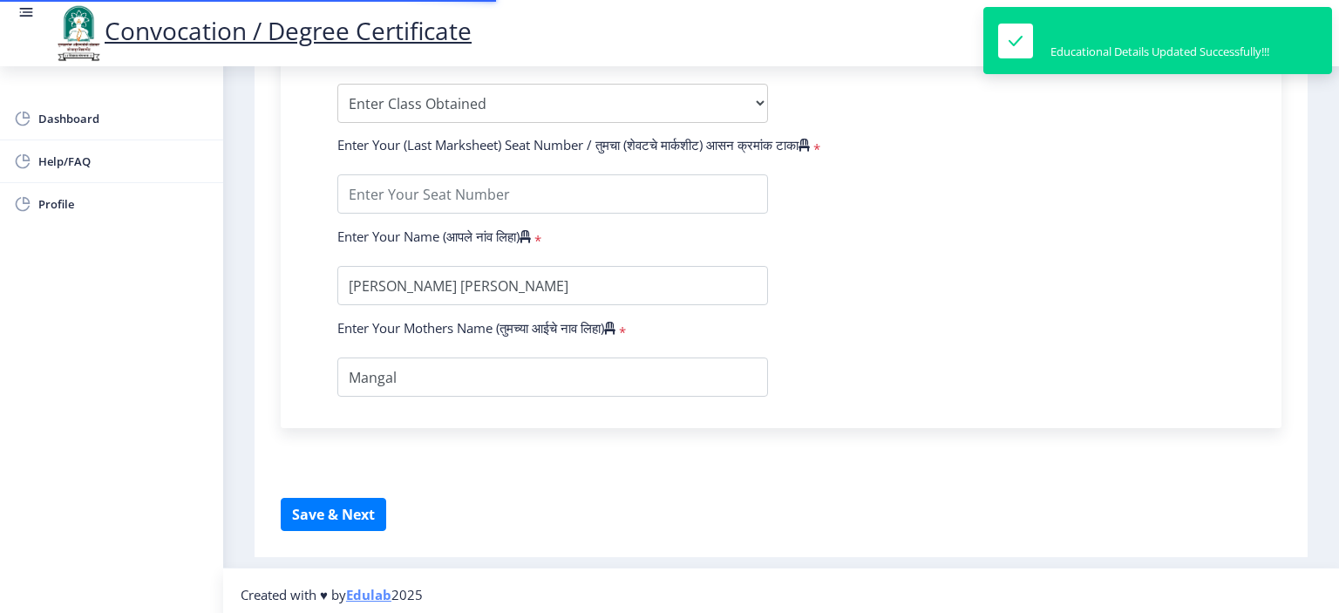
type input "2018032500176176"
select select "Regular"
select select "2021"
select select "March"
select select "Grade A+"
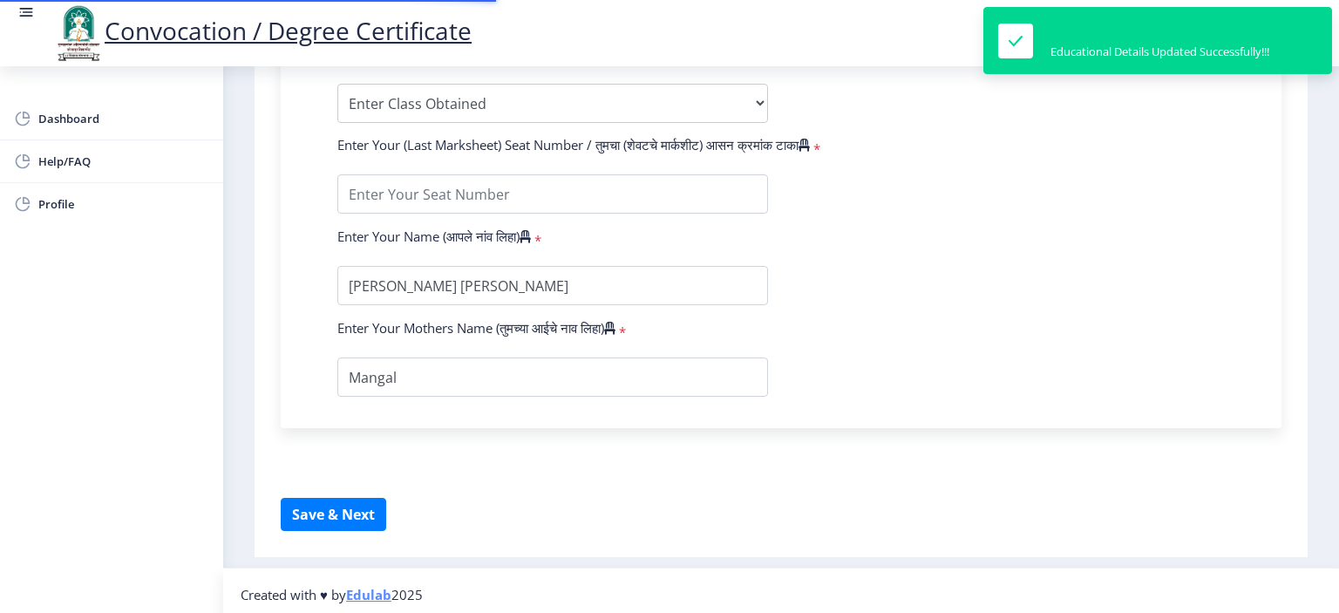
type input "1817617"
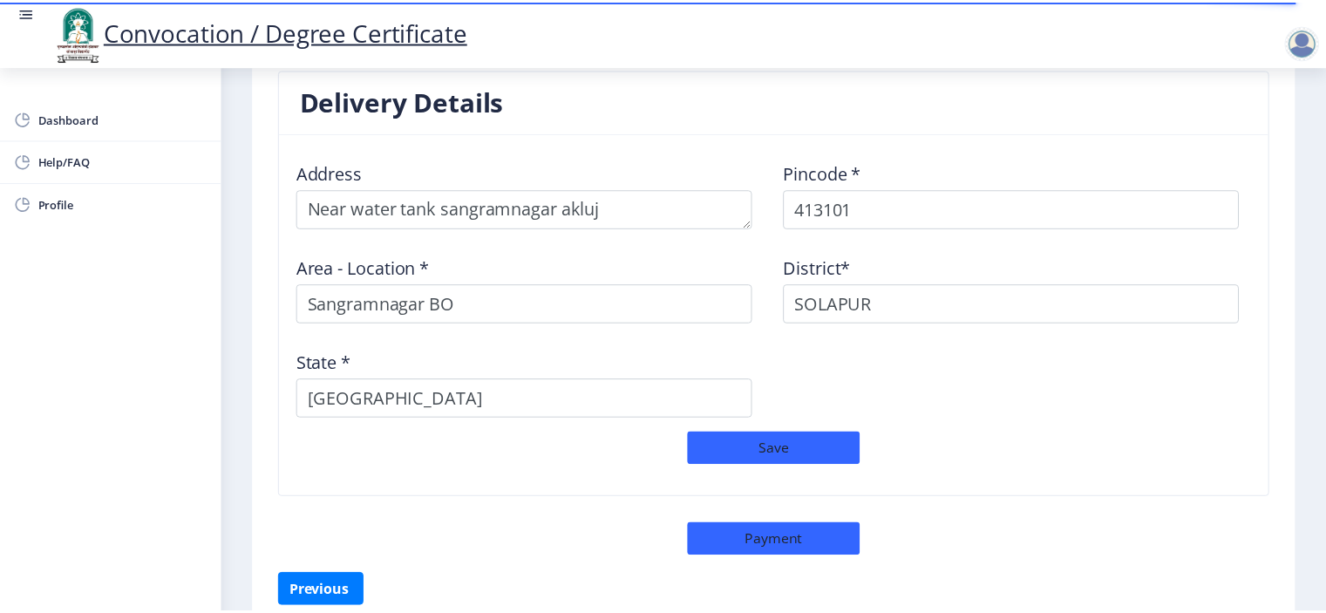
scroll to position [1474, 0]
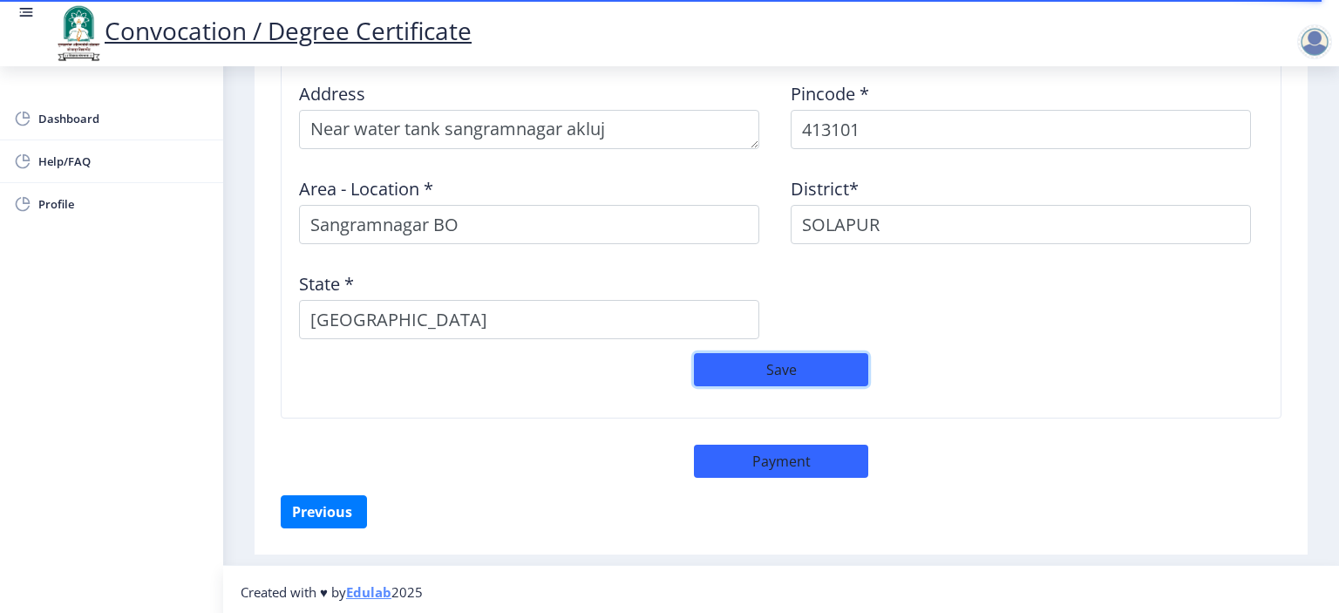
click at [780, 366] on button "Save" at bounding box center [781, 369] width 174 height 33
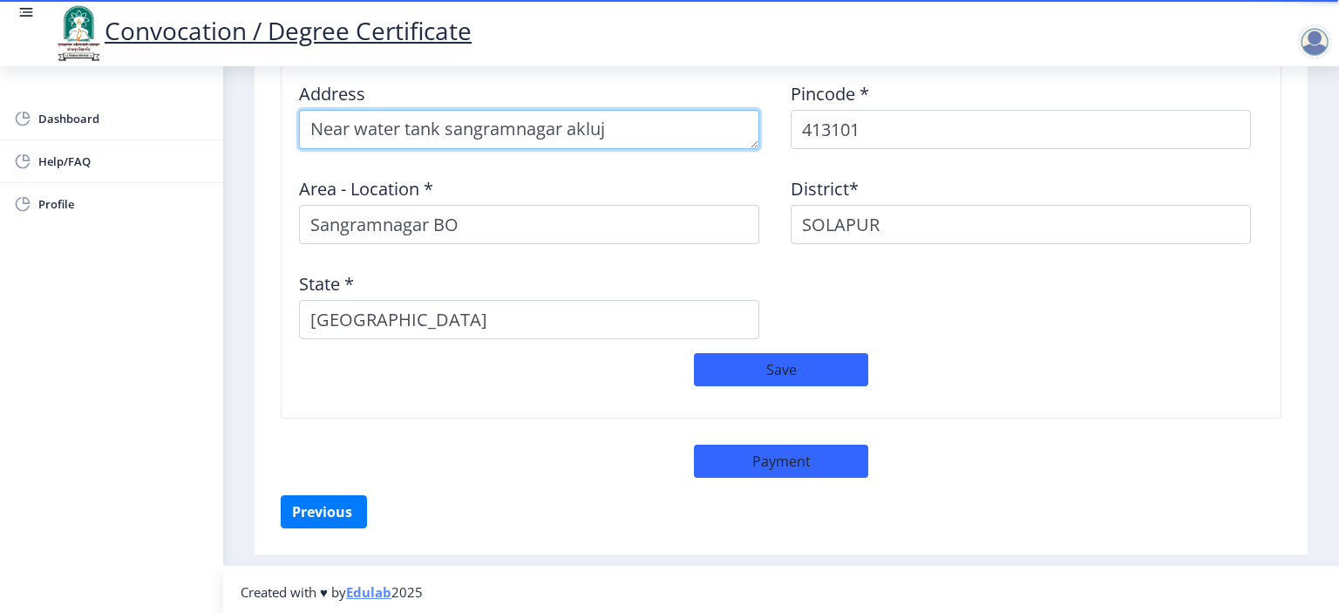
click at [443, 125] on textarea at bounding box center [529, 129] width 460 height 39
click at [445, 126] on textarea at bounding box center [529, 129] width 460 height 39
type textarea "Near water tank, [PERSON_NAME][GEOGRAPHIC_DATA] sangramnagar akluj"
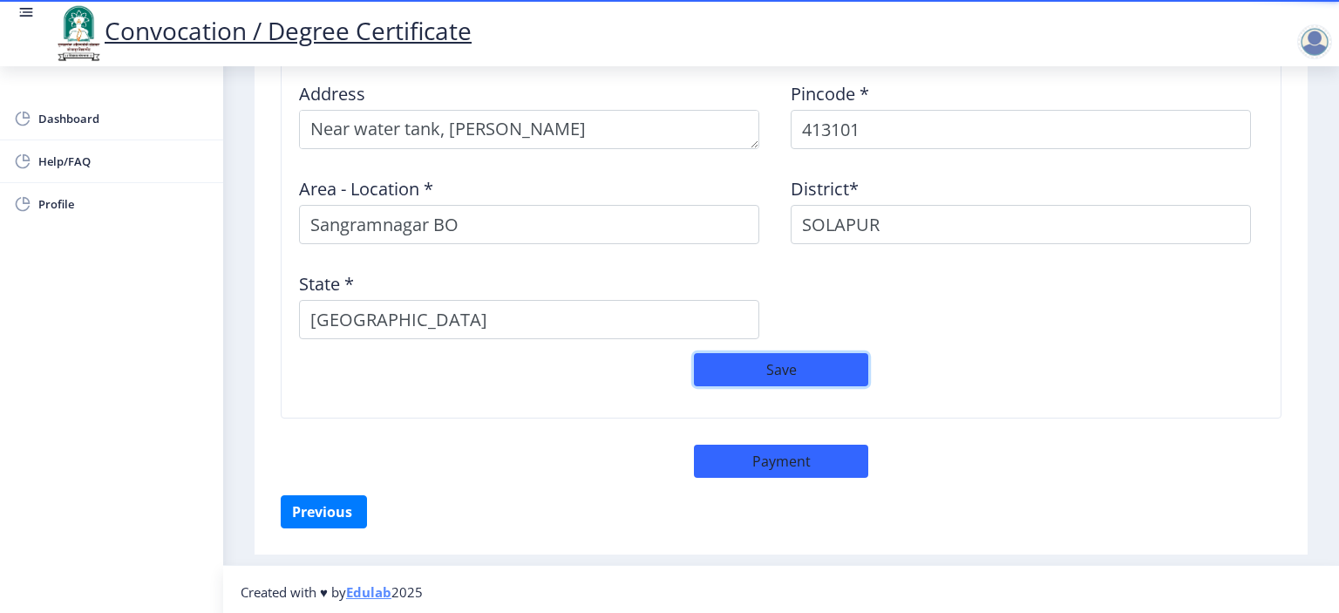
click at [760, 366] on button "Save" at bounding box center [781, 369] width 174 height 33
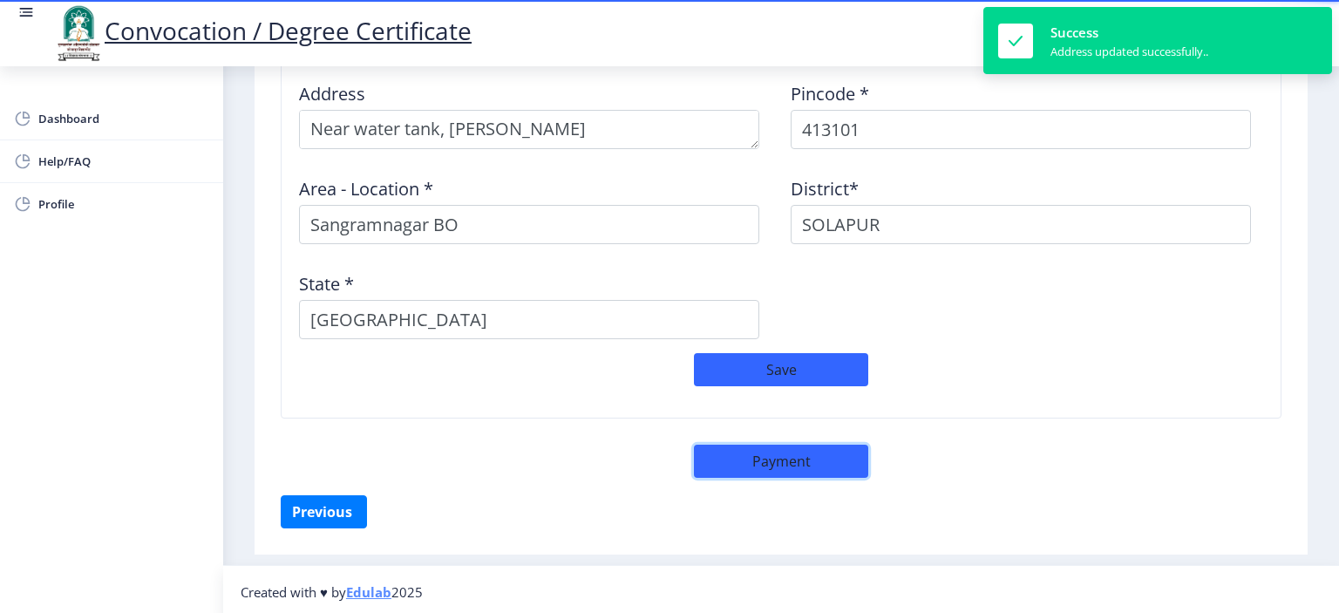
click at [745, 454] on button "Payment" at bounding box center [781, 461] width 174 height 33
select select "sealed"
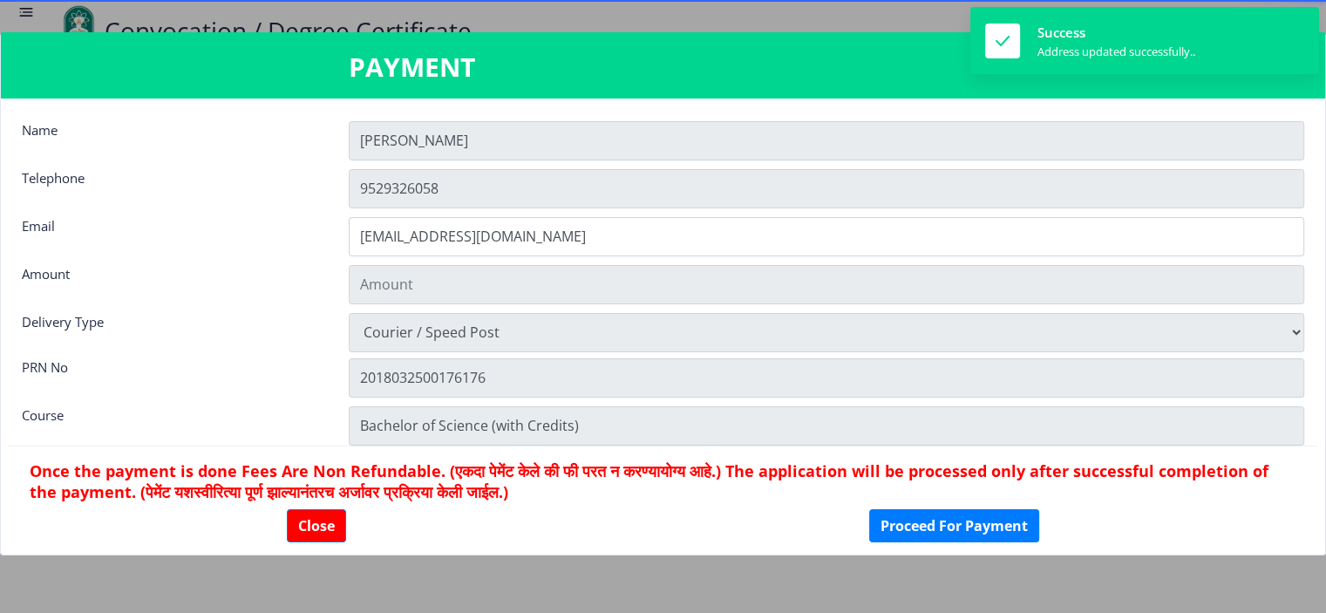
type input "1885"
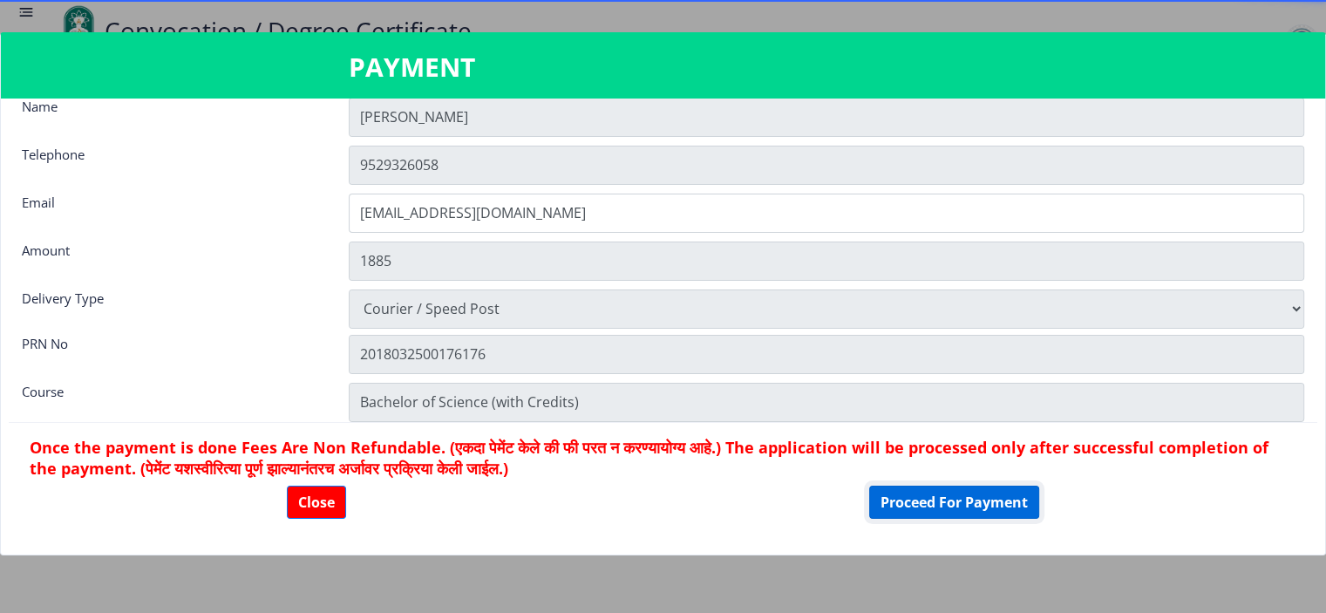
click at [934, 505] on button "Proceed For Payment" at bounding box center [954, 501] width 170 height 33
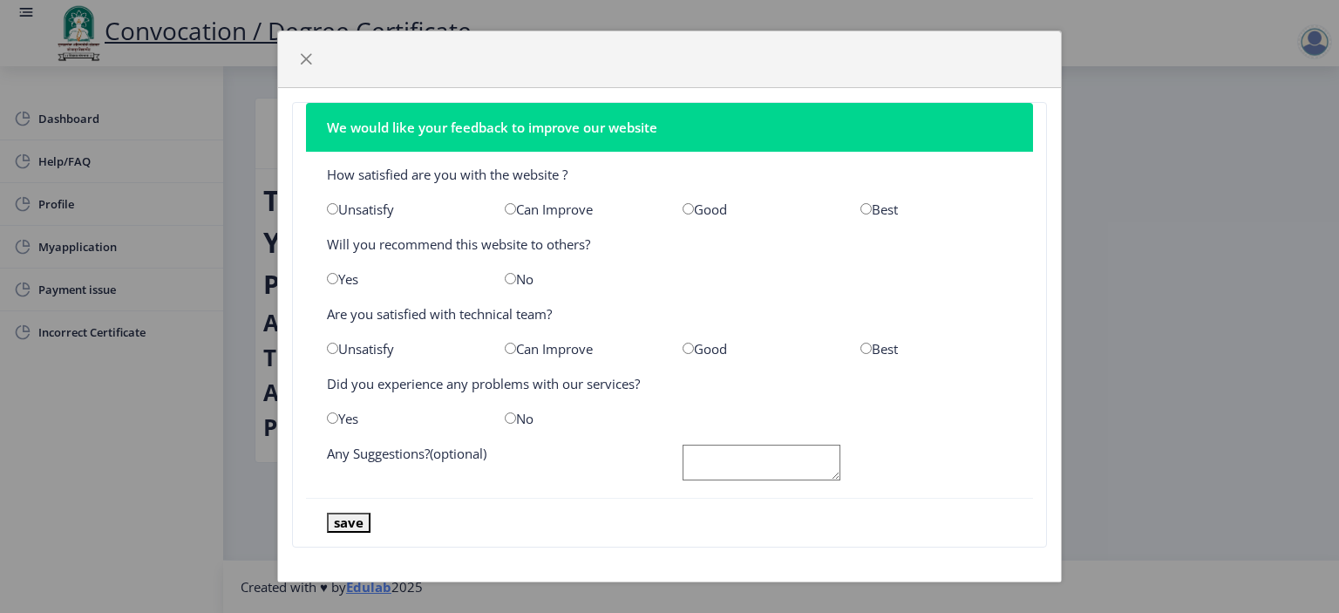
click at [860, 209] on input "radio" at bounding box center [865, 208] width 11 height 11
radio input "true"
click at [505, 279] on input "radio" at bounding box center [510, 278] width 11 height 11
radio input "true"
drag, startPoint x: 506, startPoint y: 346, endPoint x: 514, endPoint y: 358, distance: 14.5
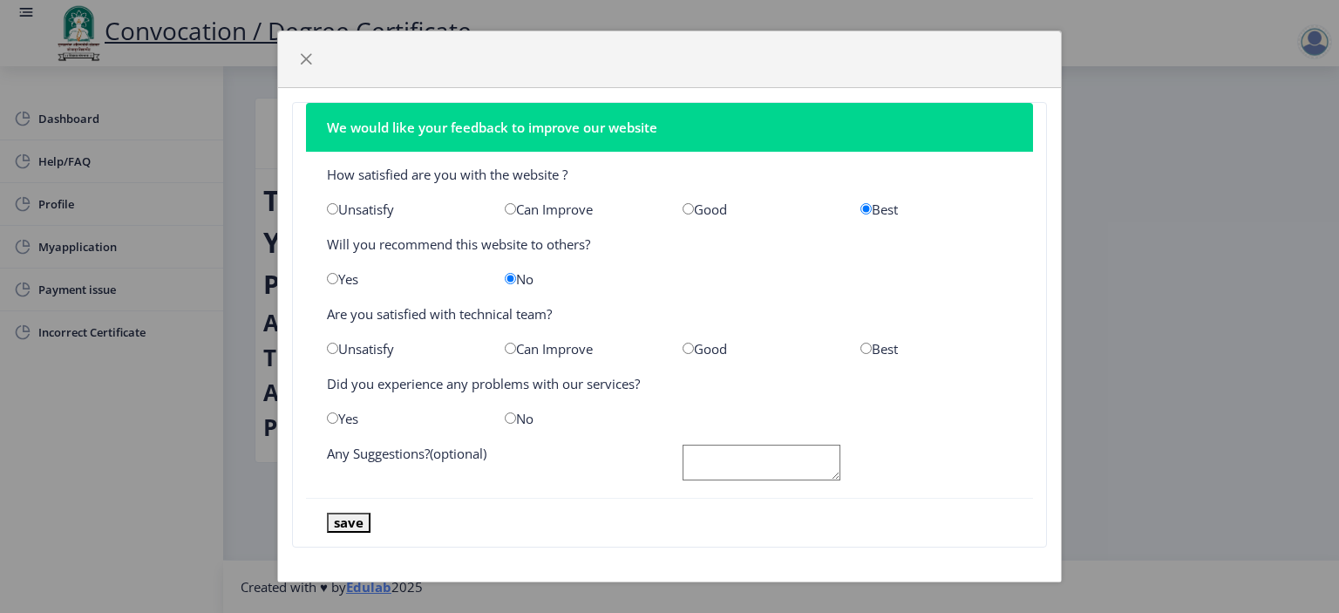
click at [508, 346] on input "radio" at bounding box center [510, 348] width 11 height 11
radio input "true"
click at [506, 417] on input "radio" at bounding box center [510, 417] width 11 height 11
radio input "true"
click at [344, 518] on button "save" at bounding box center [349, 522] width 44 height 20
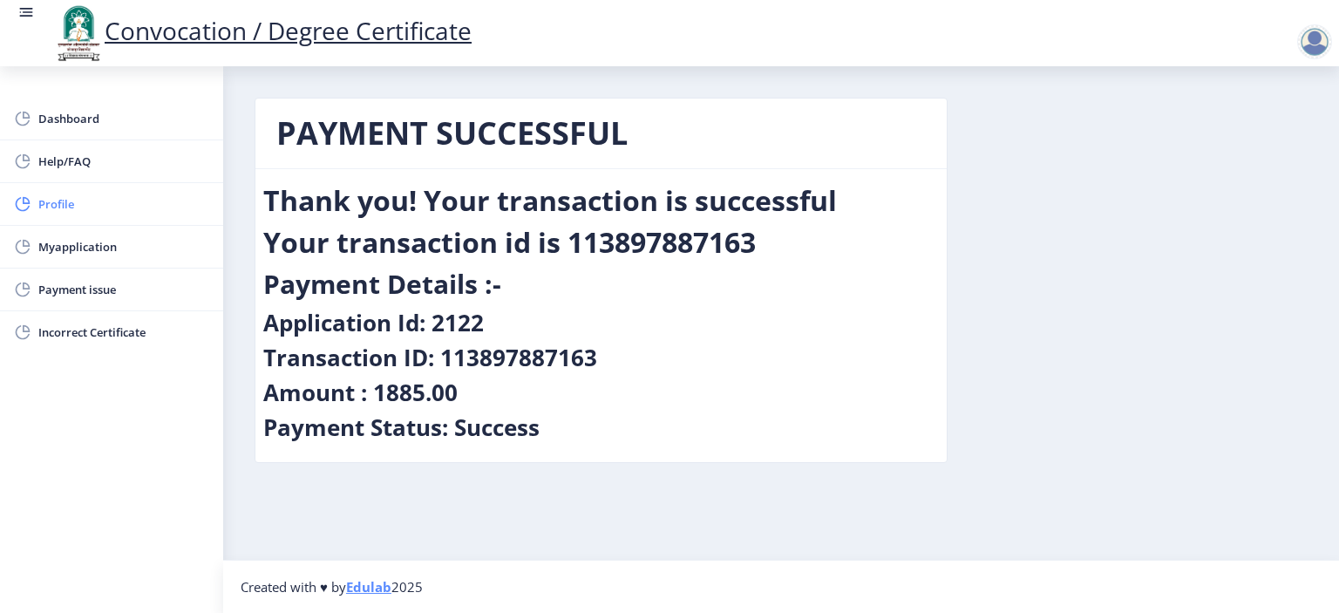
click at [52, 205] on span "Profile" at bounding box center [123, 203] width 171 height 21
select select "[DEMOGRAPHIC_DATA]"
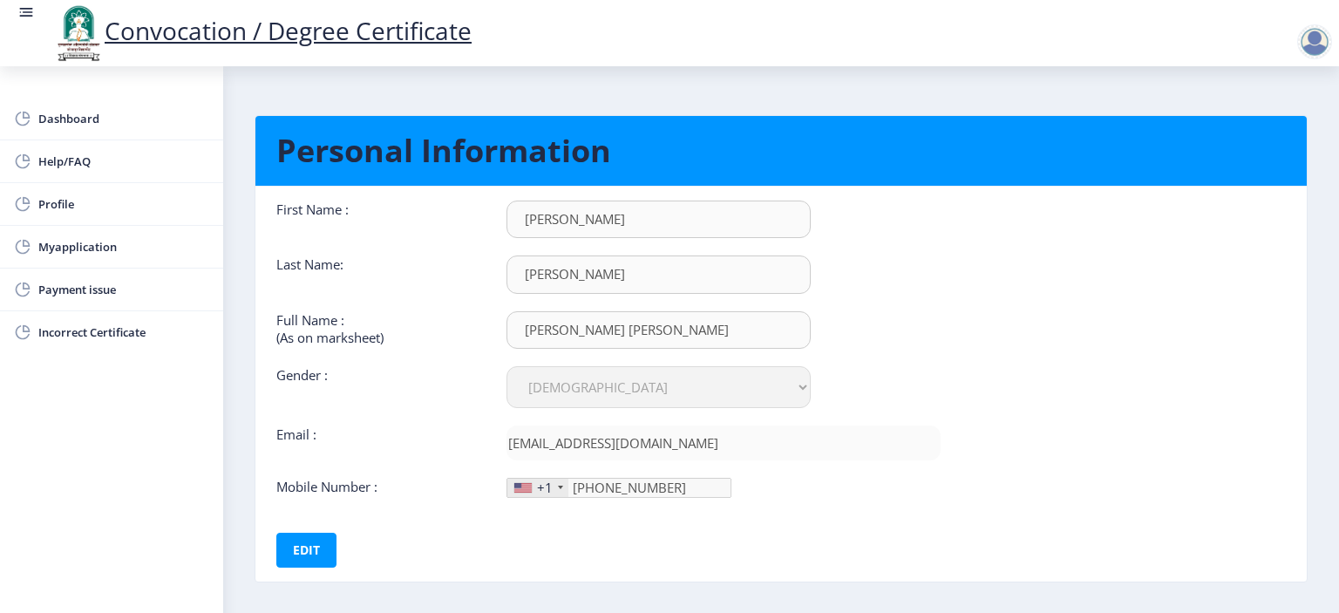
scroll to position [73, 0]
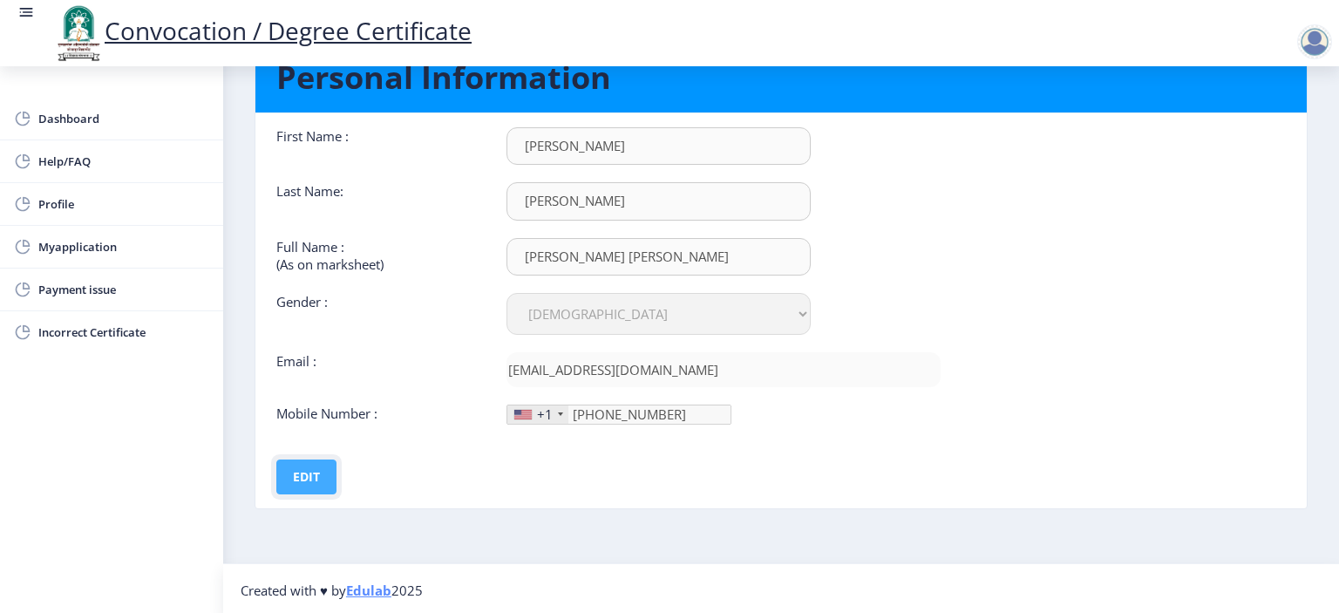
click at [297, 470] on button "Edit" at bounding box center [306, 476] width 60 height 35
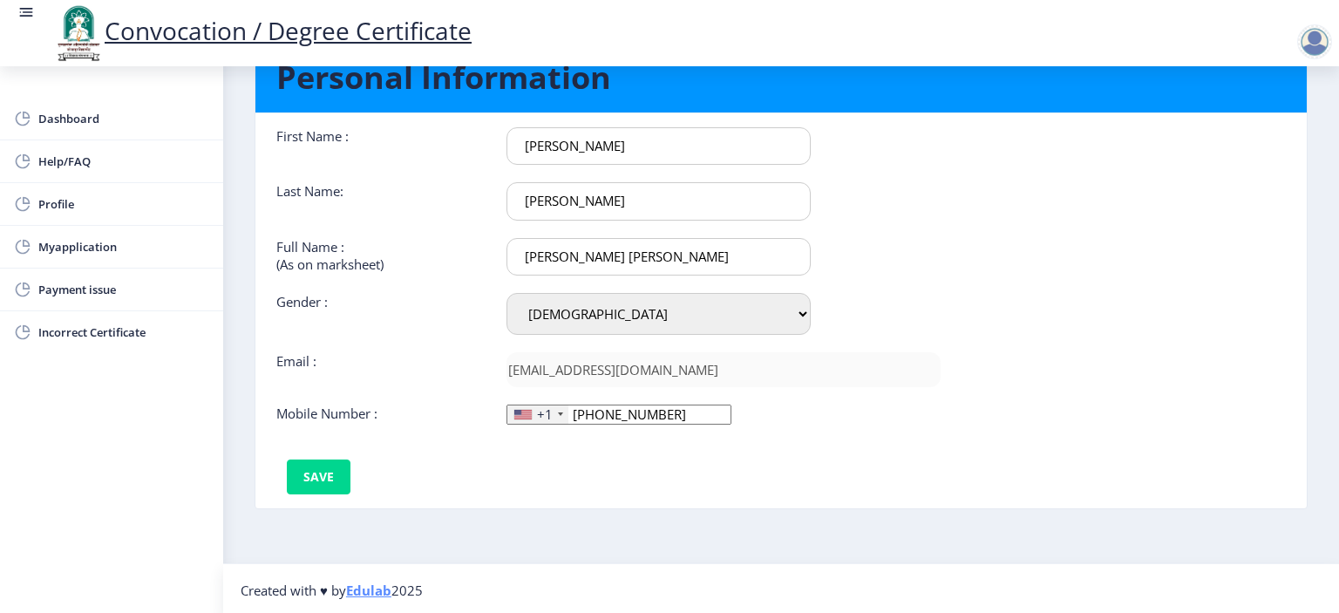
click at [546, 412] on div "+1" at bounding box center [545, 413] width 16 height 17
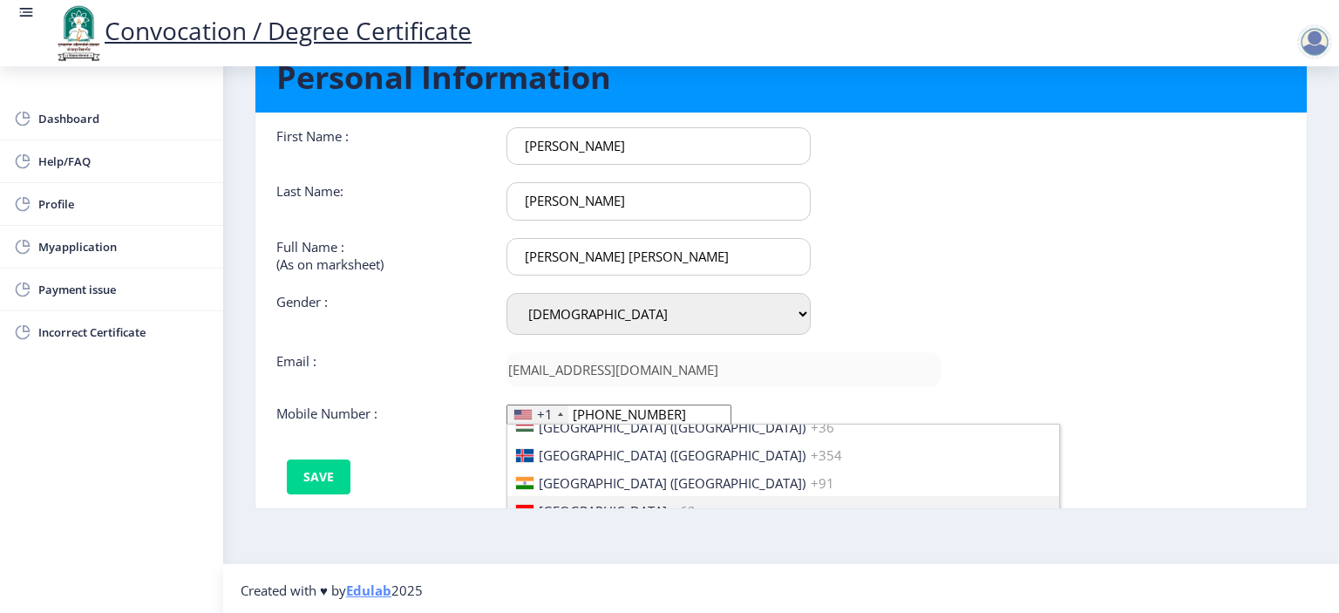
scroll to position [2702, 0]
click at [560, 498] on span "India (भारत)" at bounding box center [672, 506] width 267 height 17
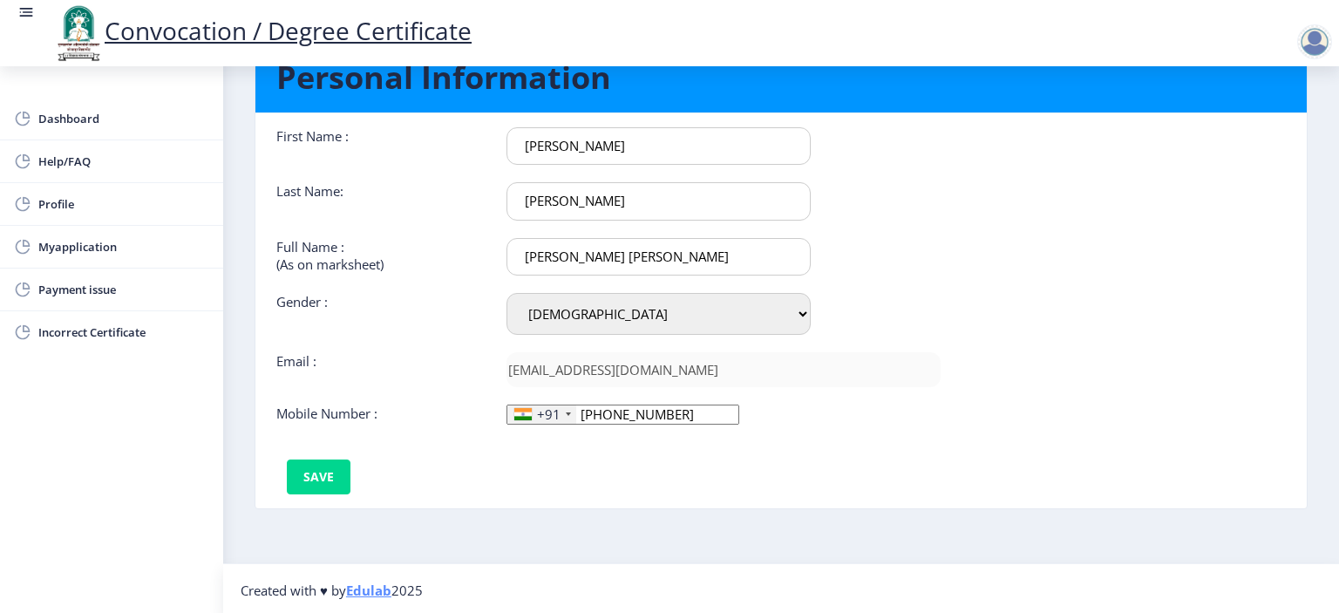
click at [604, 411] on input "952-932-60" at bounding box center [622, 414] width 233 height 20
type input "9529326058"
click at [321, 472] on button "Save" at bounding box center [319, 476] width 64 height 35
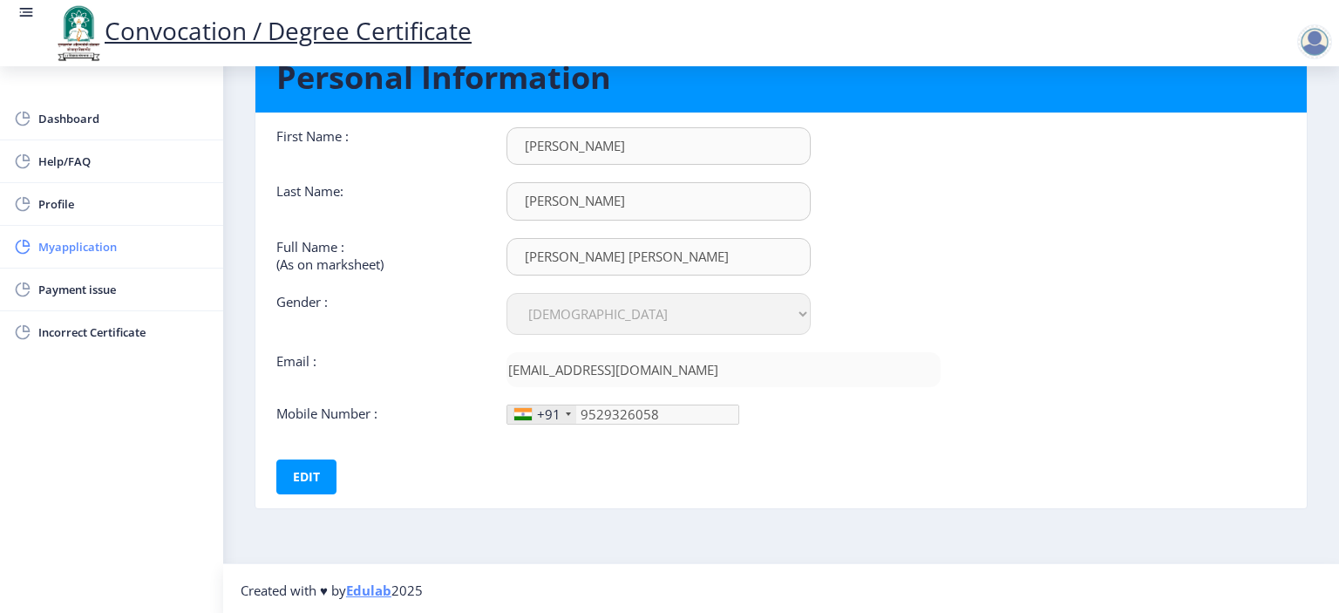
click at [93, 243] on span "Myapplication" at bounding box center [123, 246] width 171 height 21
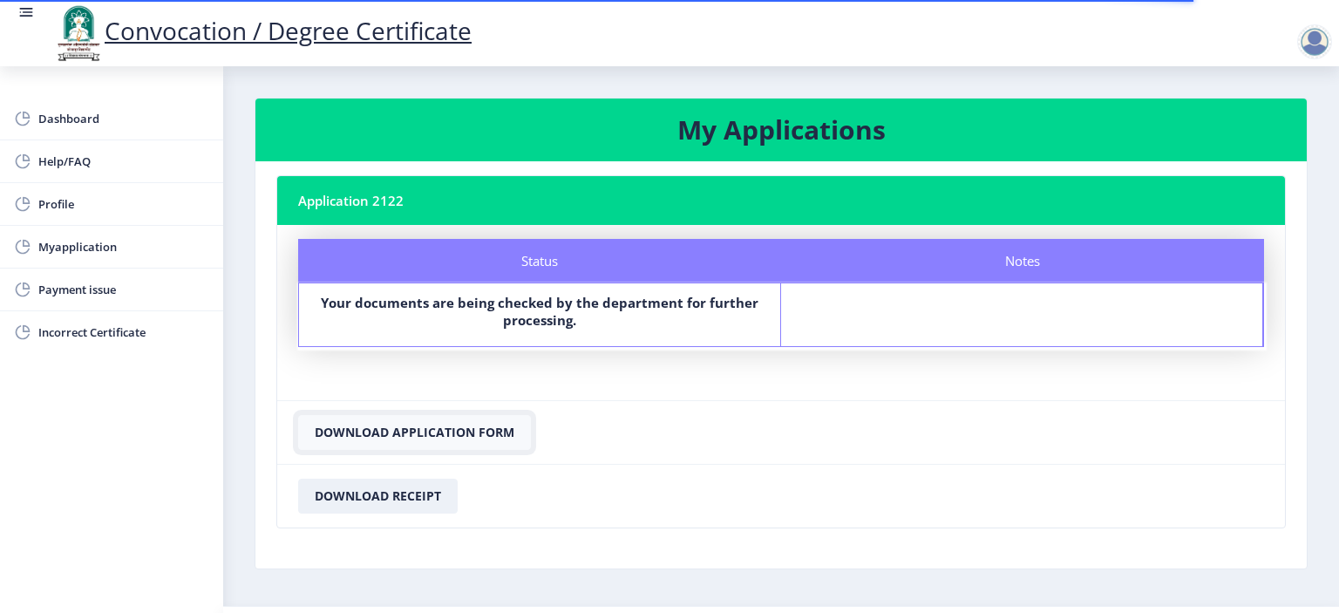
click at [423, 438] on button "Download Application Form" at bounding box center [414, 432] width 233 height 35
click at [378, 492] on button "Download Receipt" at bounding box center [377, 495] width 159 height 35
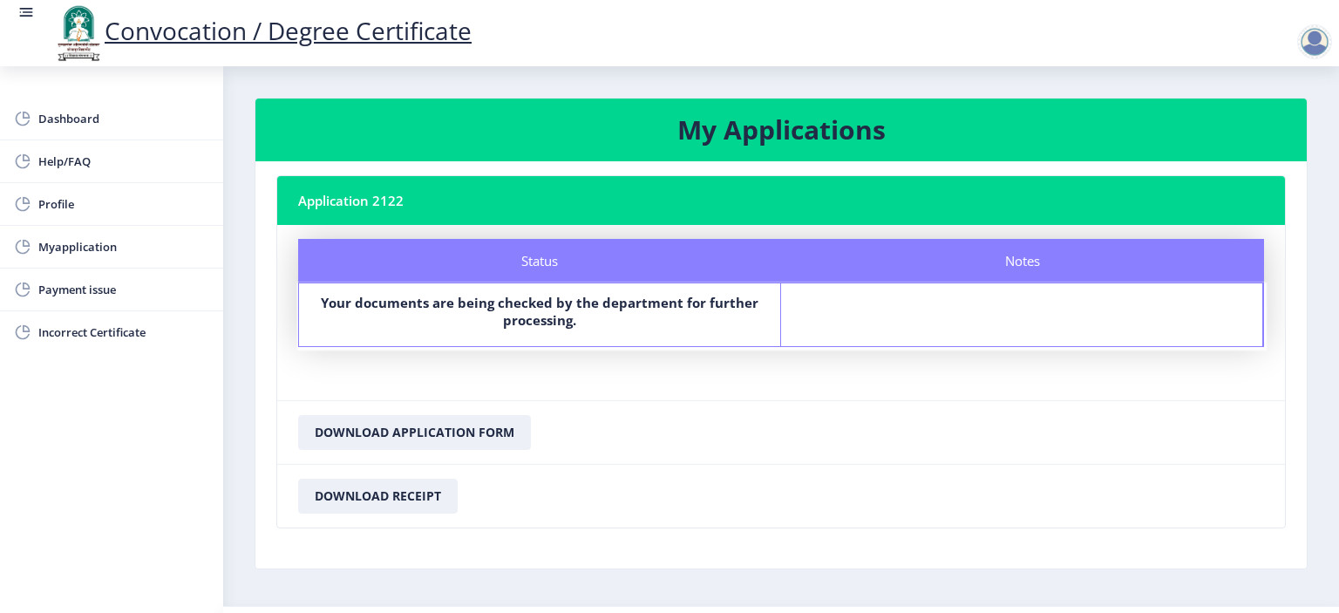
click at [1318, 42] on div at bounding box center [1314, 41] width 35 height 35
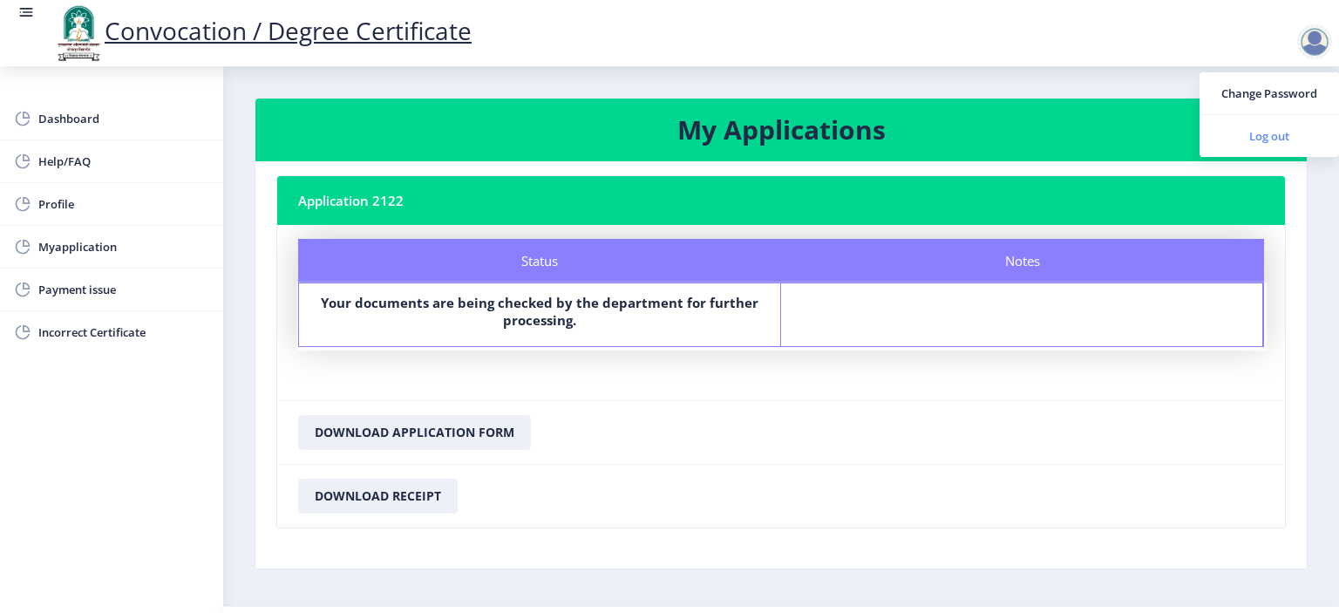
click at [1249, 135] on span "Log out" at bounding box center [1269, 136] width 112 height 21
